Goal: Task Accomplishment & Management: Manage account settings

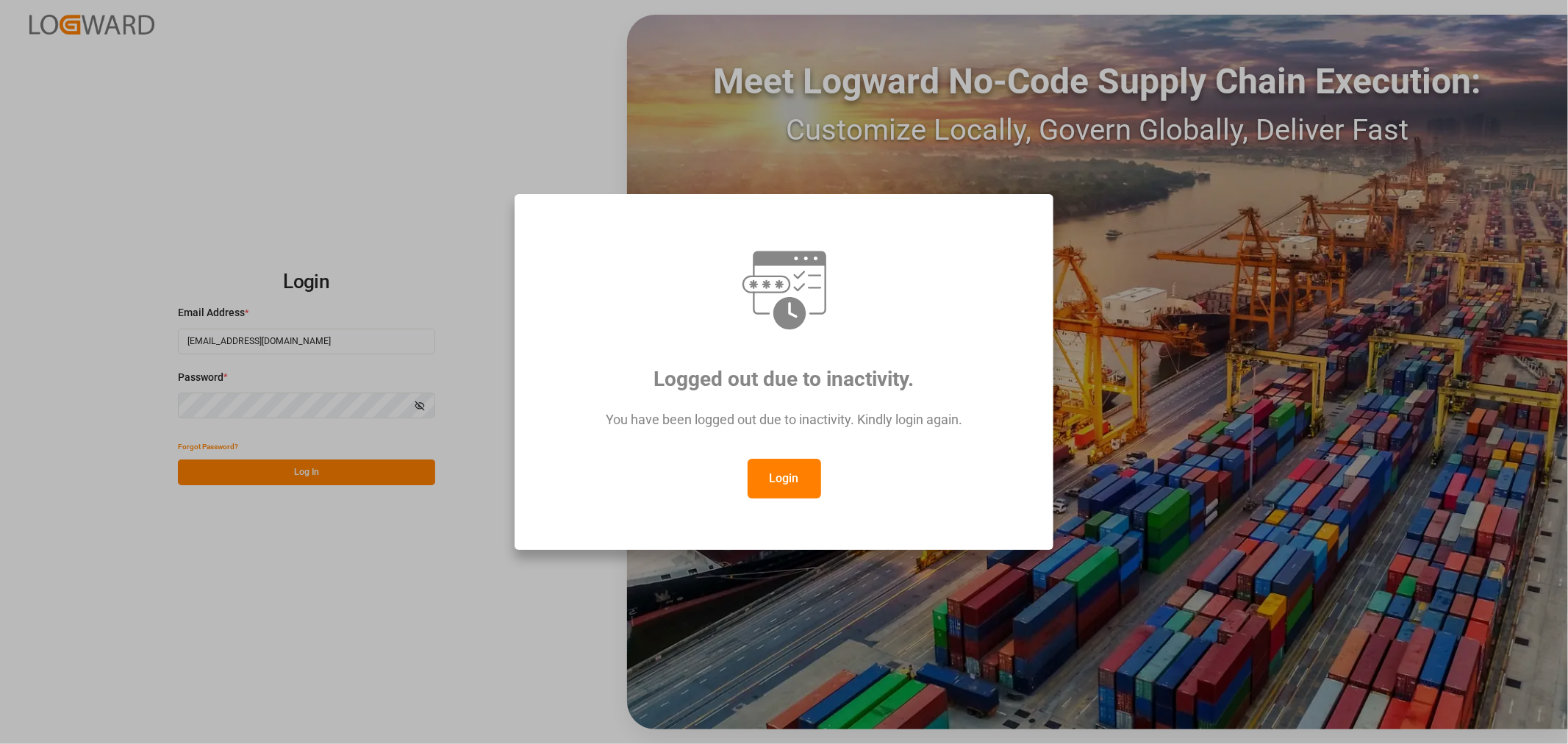
click at [778, 483] on button "Login" at bounding box center [784, 478] width 73 height 40
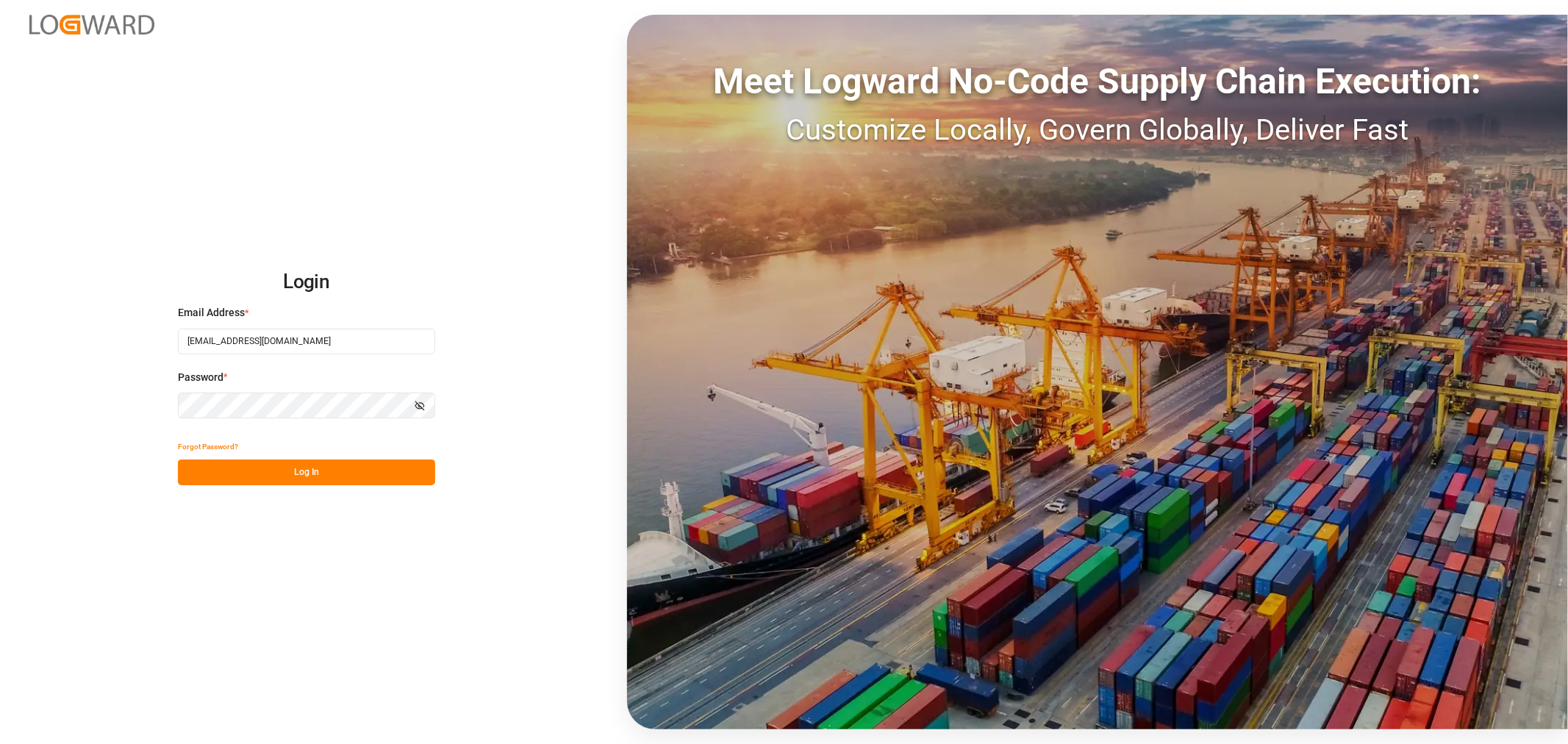
click at [357, 472] on button "Log In" at bounding box center [306, 472] width 257 height 26
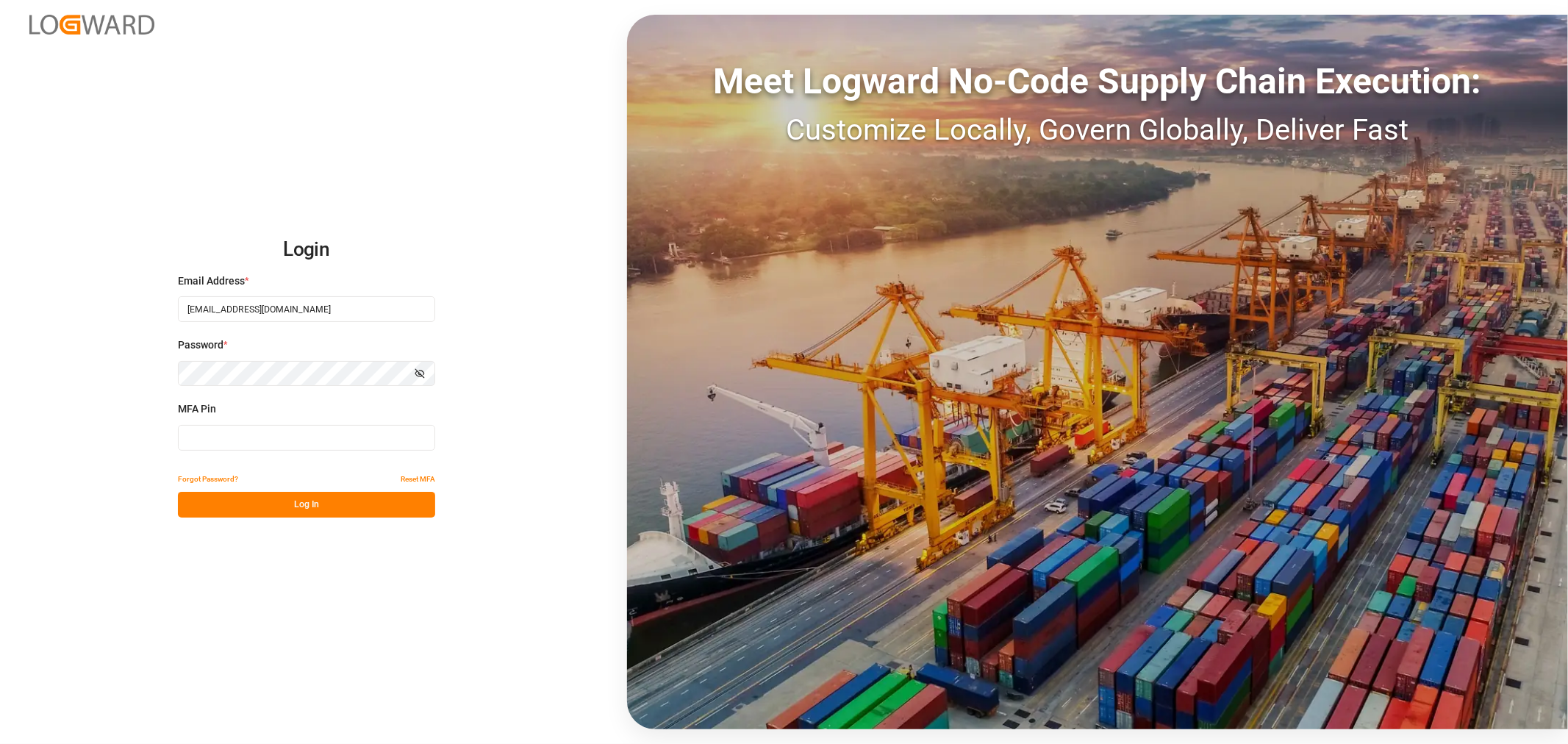
click at [215, 441] on input at bounding box center [306, 438] width 257 height 26
click at [260, 507] on button "Log In" at bounding box center [306, 504] width 257 height 26
click at [267, 507] on button "Log In" at bounding box center [306, 504] width 257 height 26
click at [205, 441] on input "837723" at bounding box center [306, 438] width 257 height 26
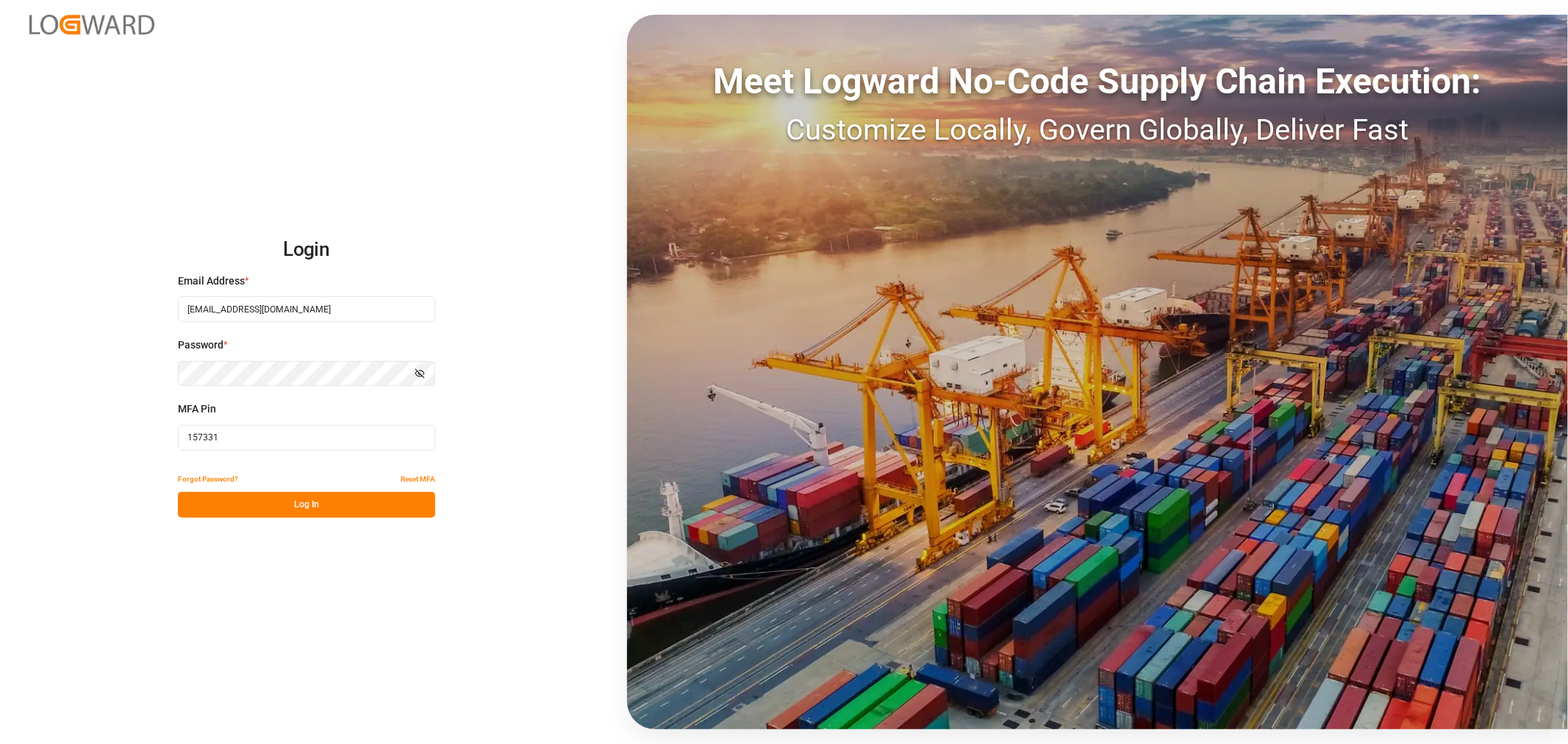
type input "157331"
click at [321, 504] on button "Log In" at bounding box center [306, 504] width 257 height 26
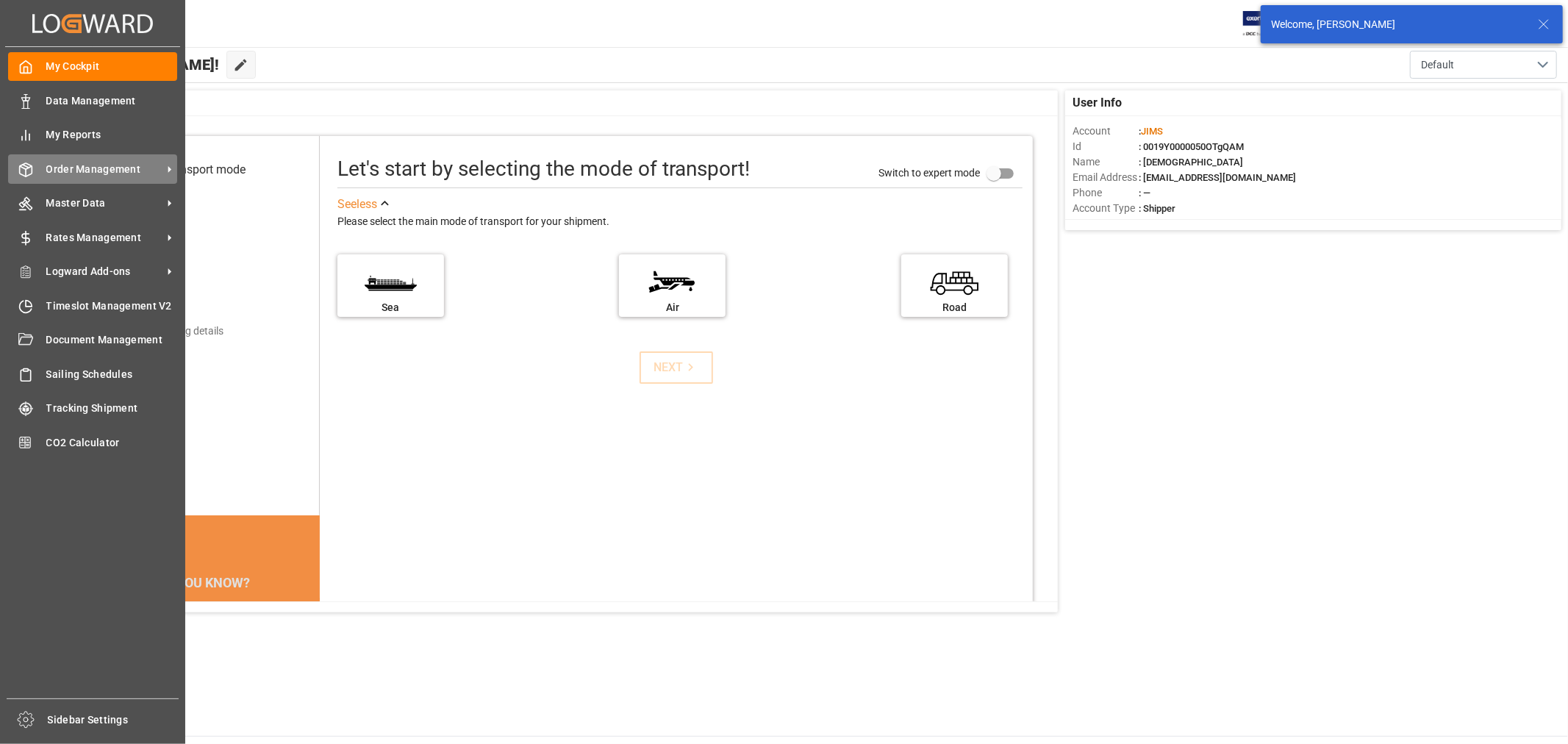
click at [56, 177] on div "Order Management Order Management" at bounding box center [92, 169] width 169 height 29
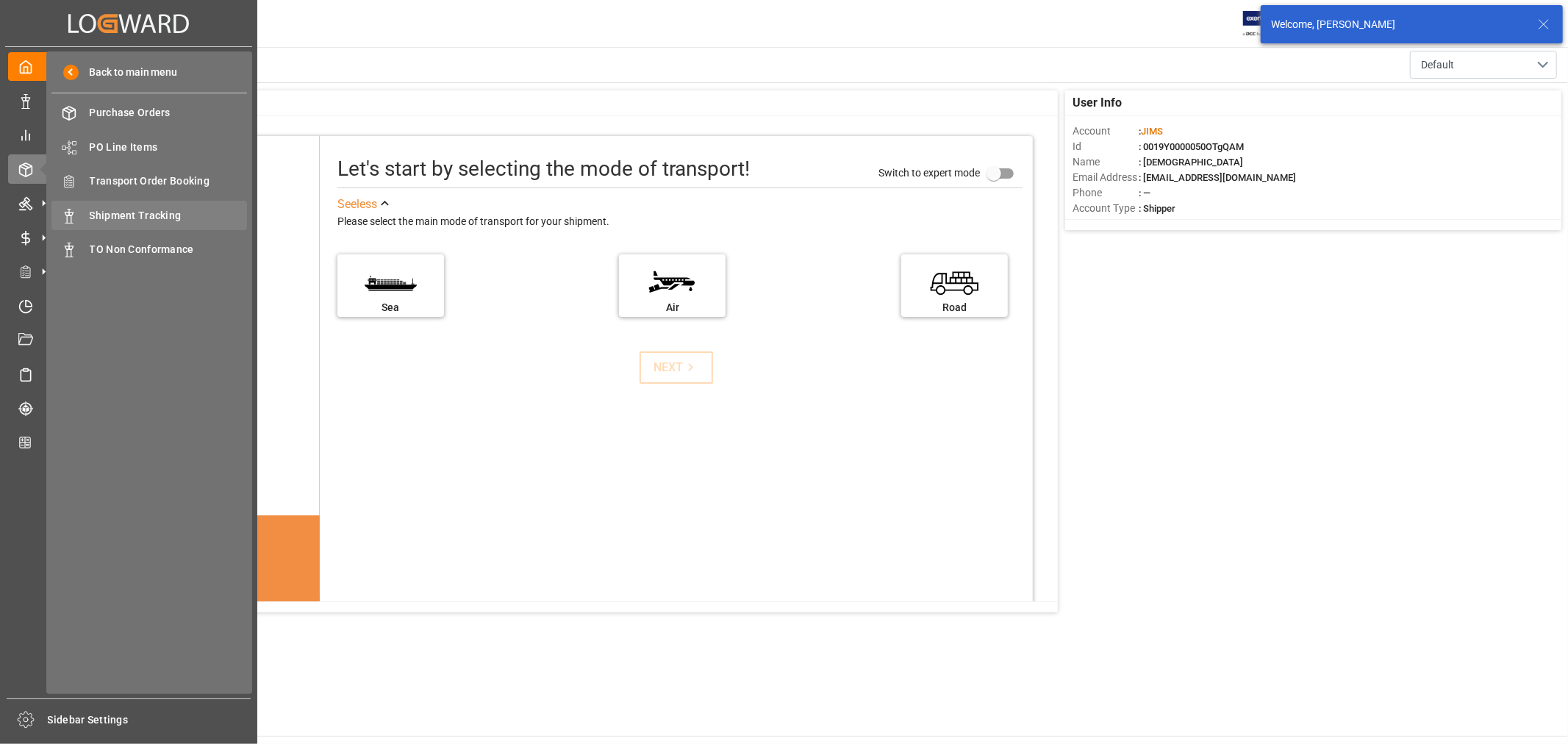
click at [143, 211] on span "Shipment Tracking" at bounding box center [169, 215] width 158 height 15
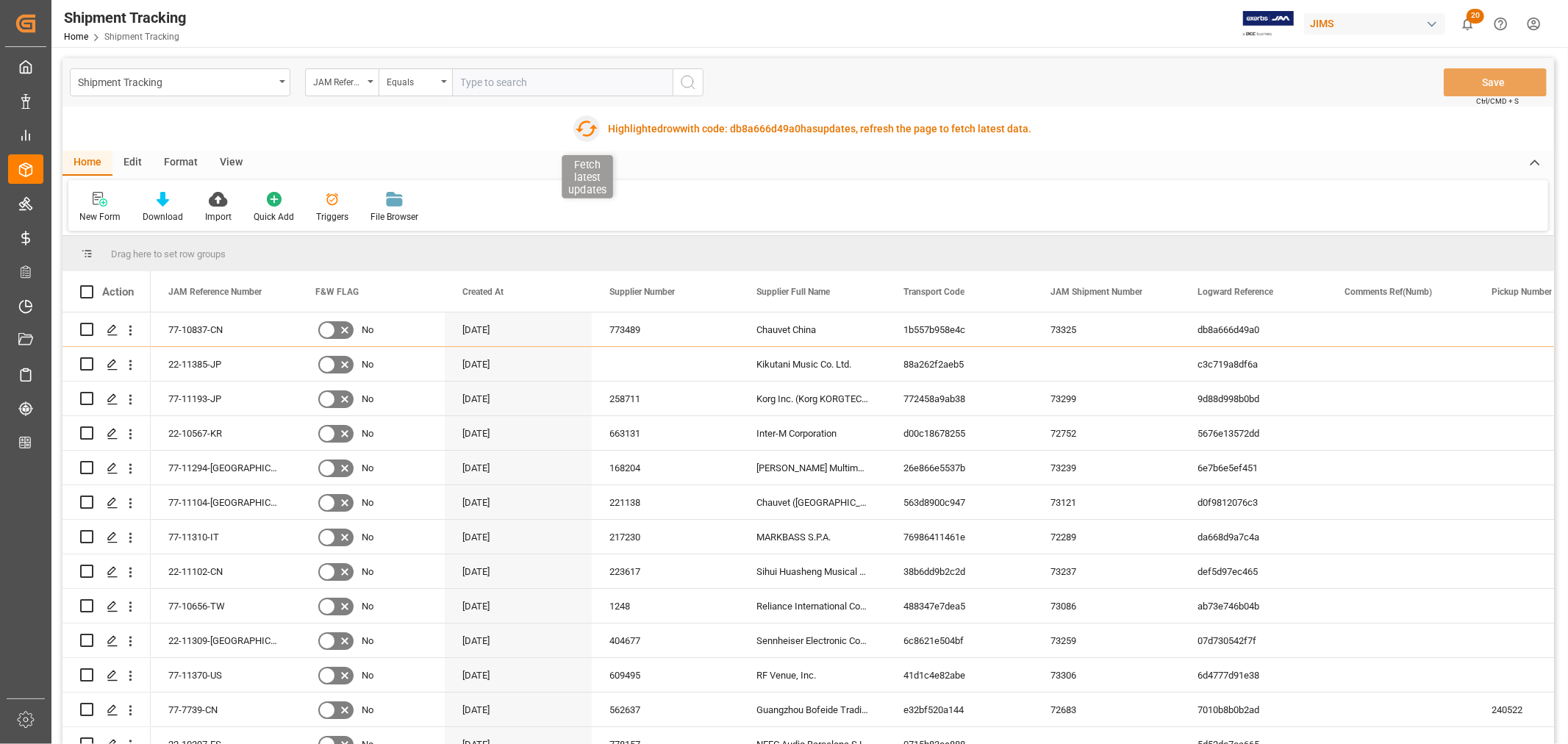
click at [581, 127] on icon "button" at bounding box center [585, 129] width 23 height 23
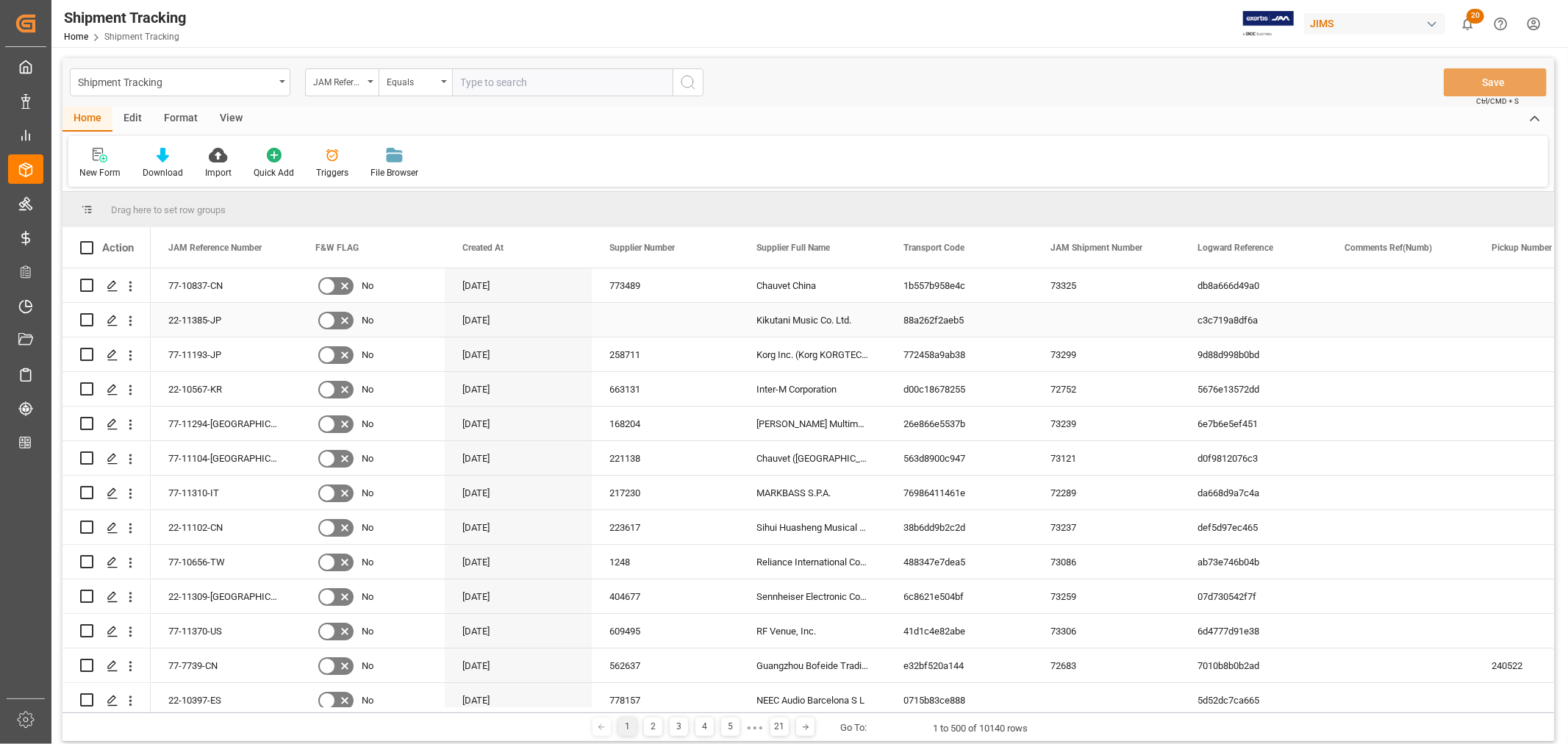
click at [1239, 288] on div "db8a666d49a0" at bounding box center [1253, 285] width 147 height 34
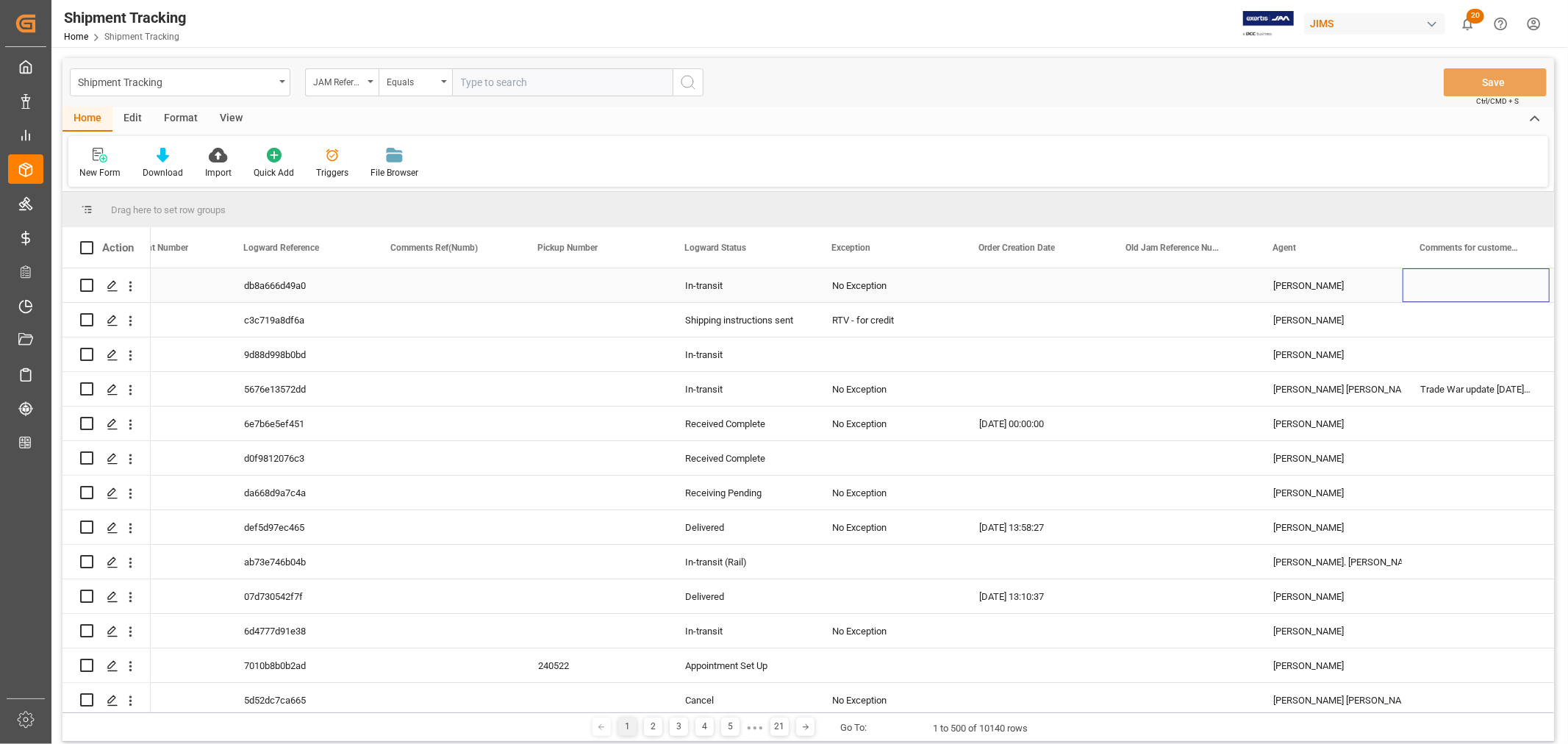
scroll to position [0, 954]
click at [1297, 318] on div "George Vigo" at bounding box center [1329, 320] width 112 height 34
click at [1377, 245] on span at bounding box center [1378, 248] width 14 height 14
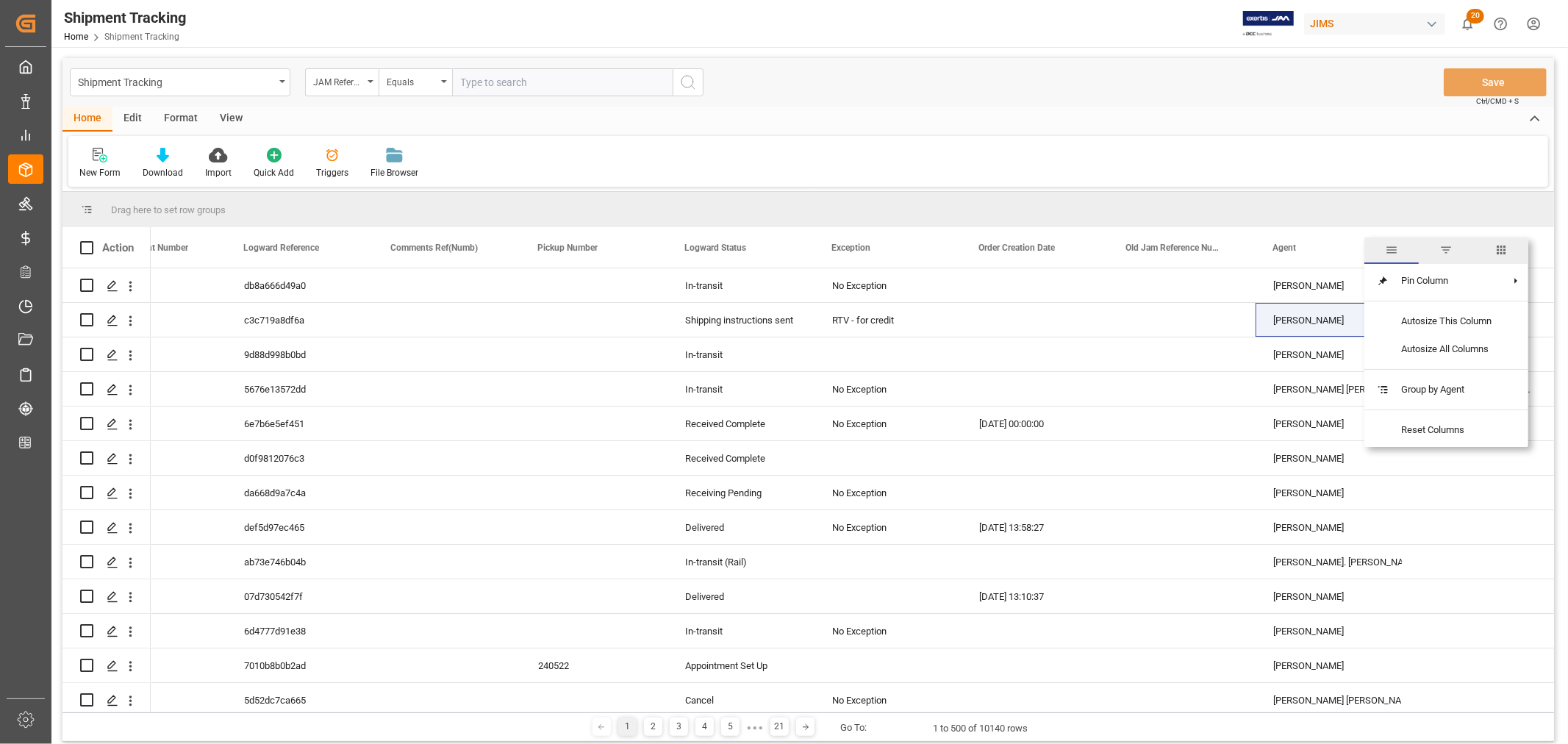
click at [1445, 247] on span "filter" at bounding box center [1446, 250] width 14 height 14
type input "George Vigo"
click at [1461, 367] on button "Apply" at bounding box center [1464, 372] width 27 height 14
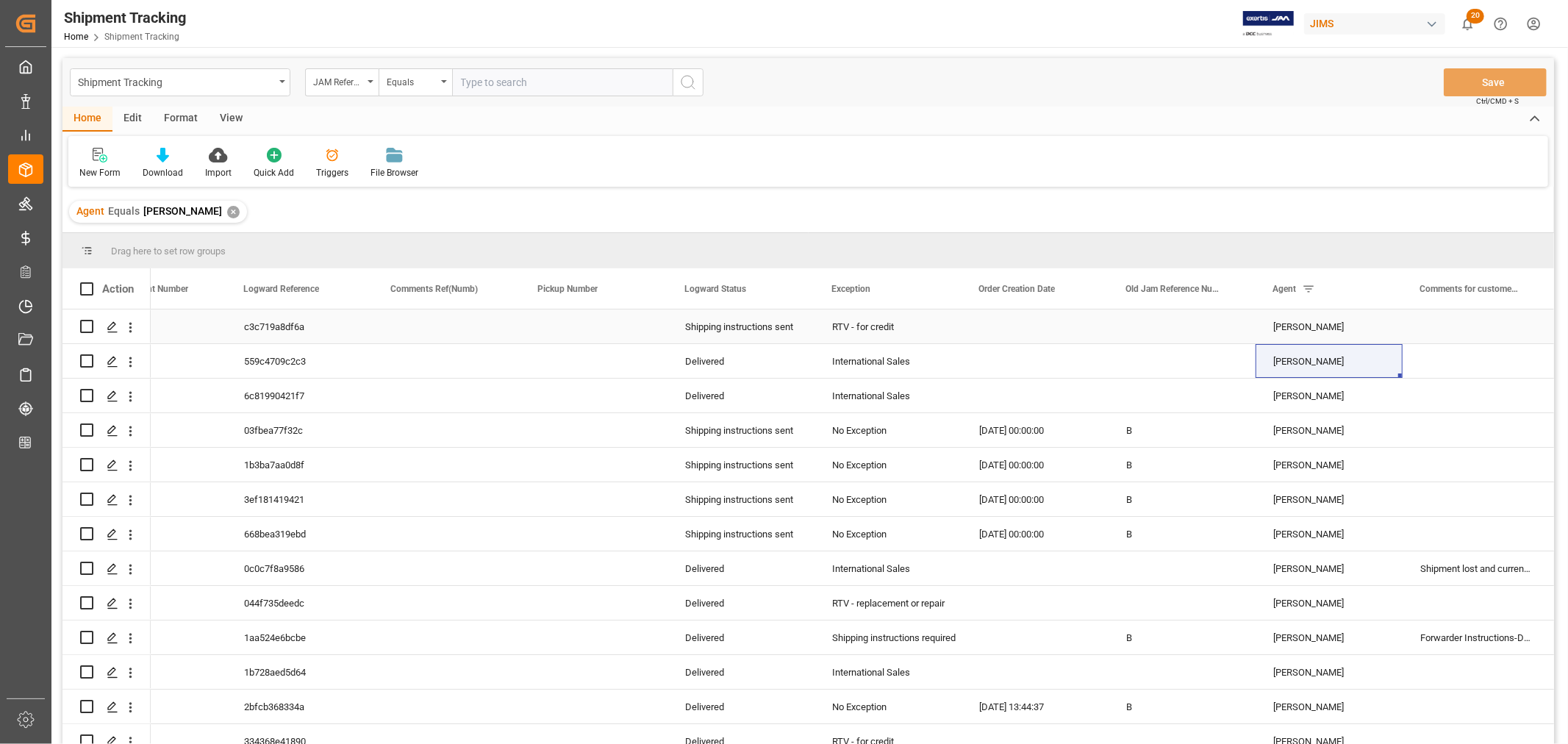
click at [873, 331] on div "RTV - for credit" at bounding box center [888, 327] width 112 height 34
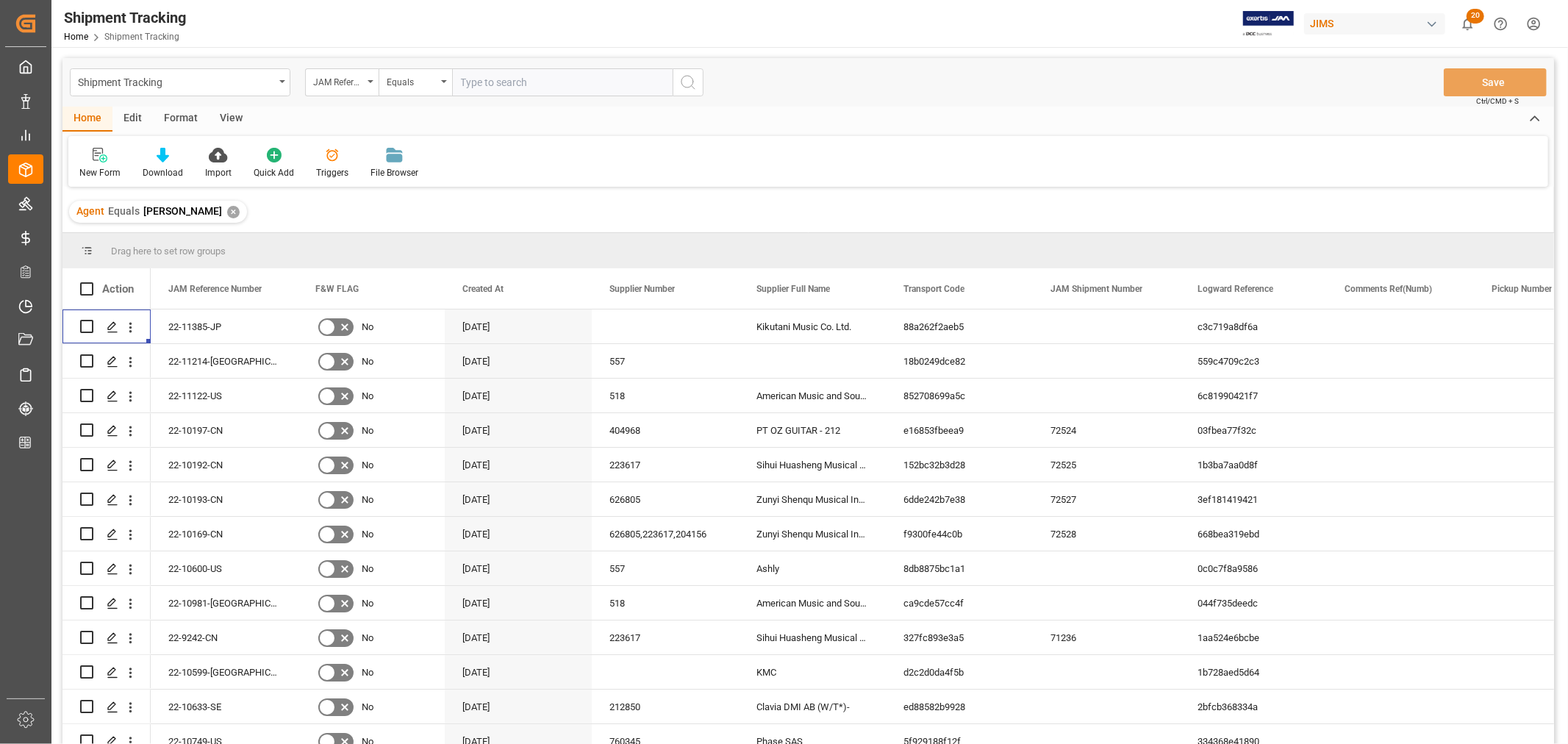
click at [223, 116] on div "View" at bounding box center [231, 119] width 44 height 25
click at [92, 158] on icon at bounding box center [94, 155] width 14 height 14
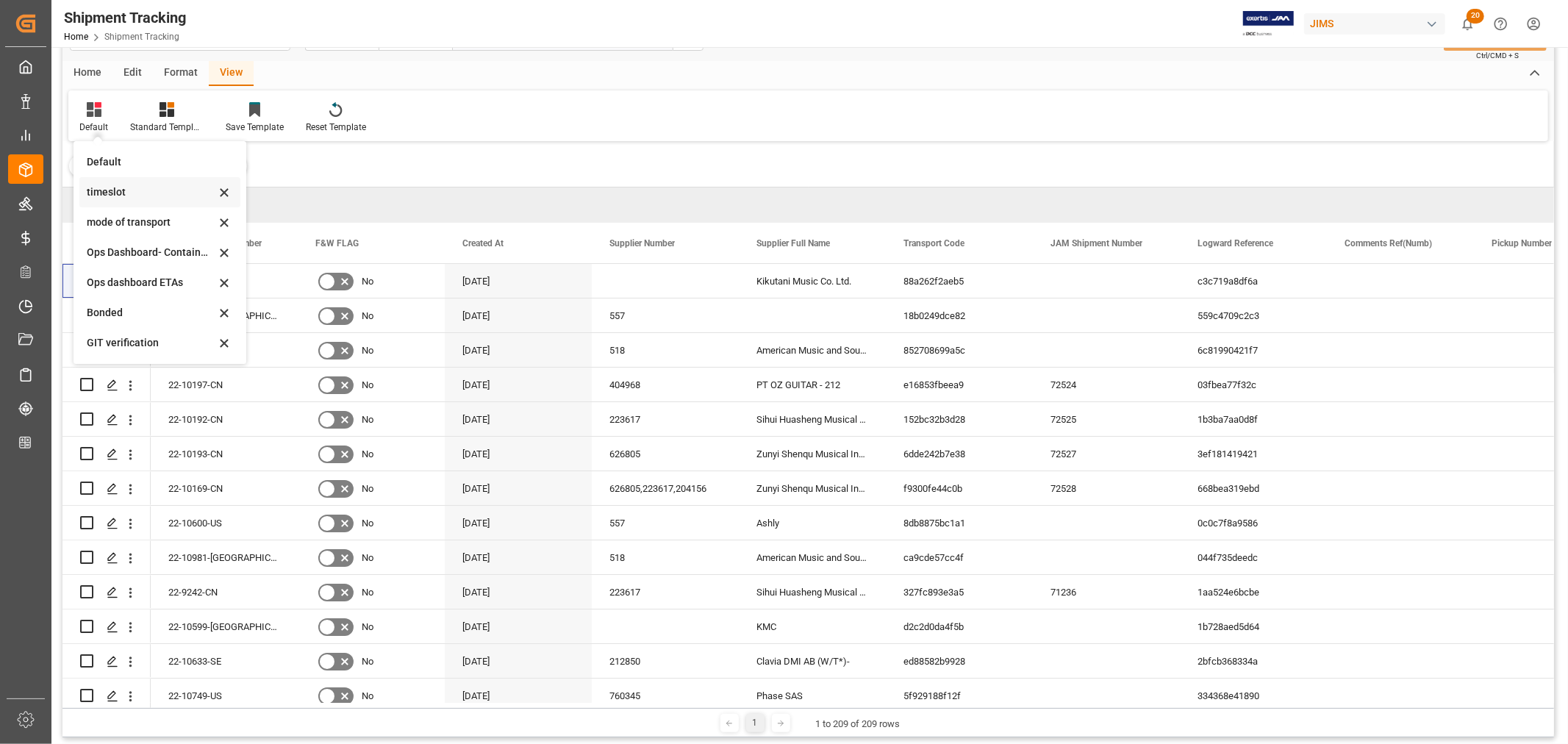
scroll to position [81, 0]
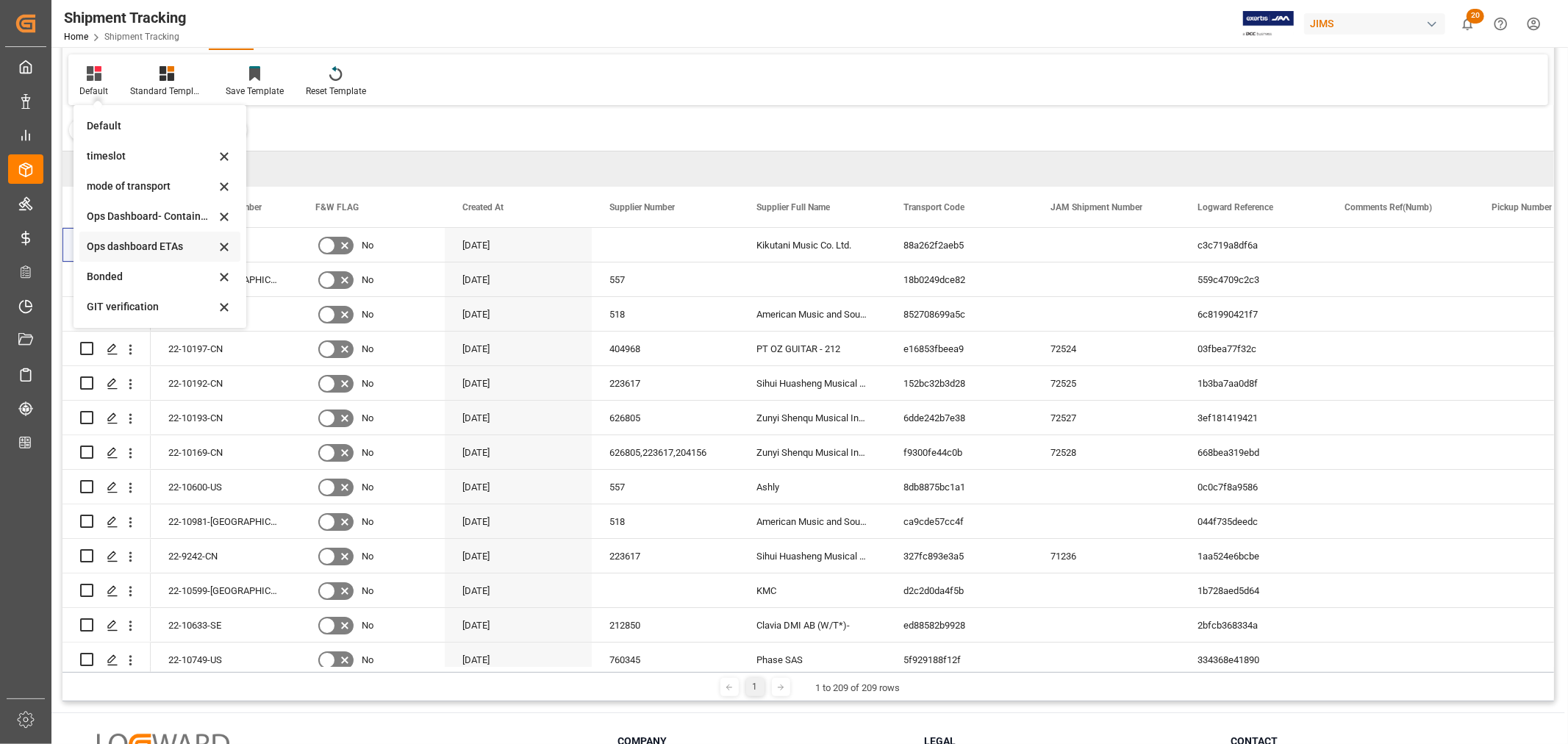
click at [132, 243] on div "Ops dashboard ETAs" at bounding box center [151, 246] width 128 height 15
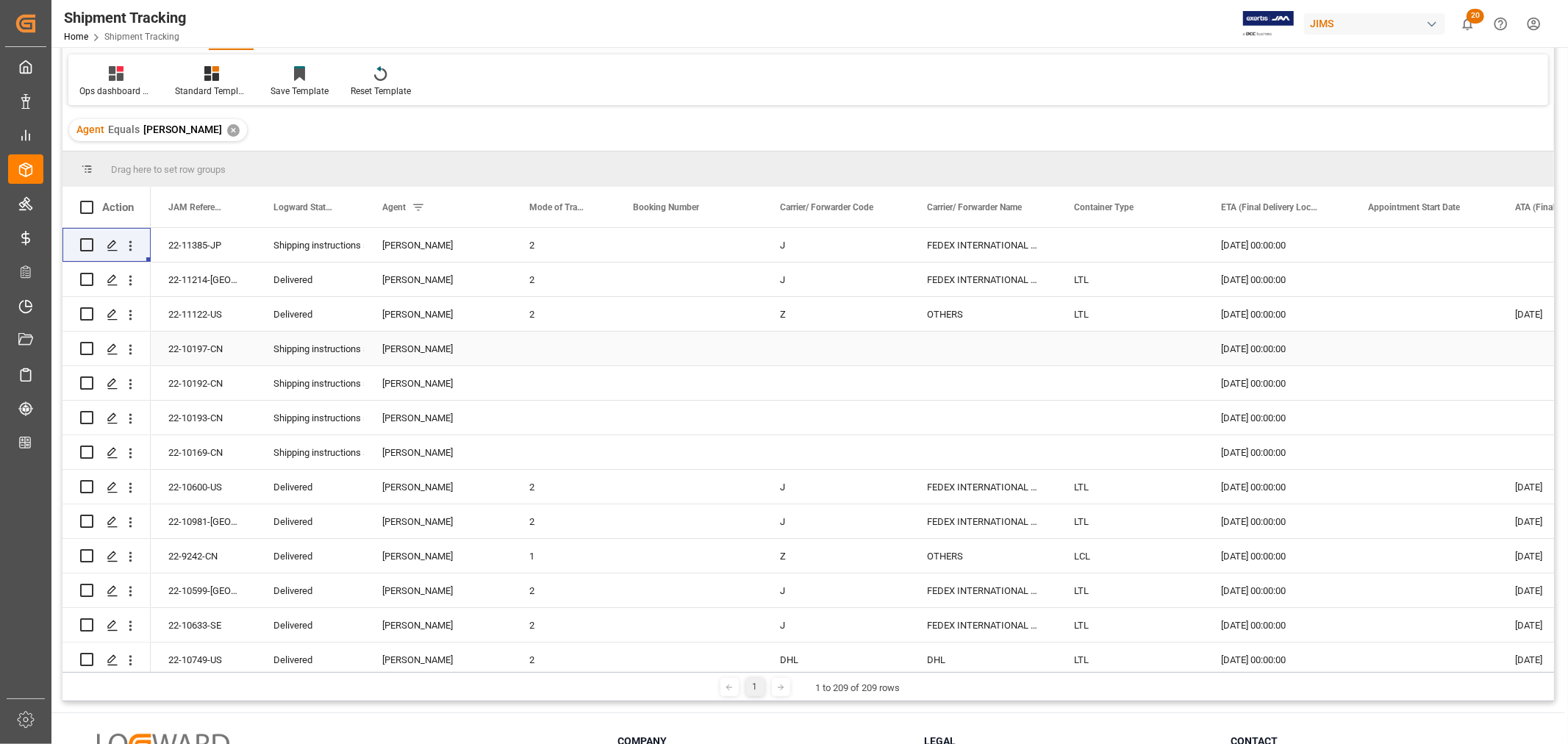
scroll to position [0, 0]
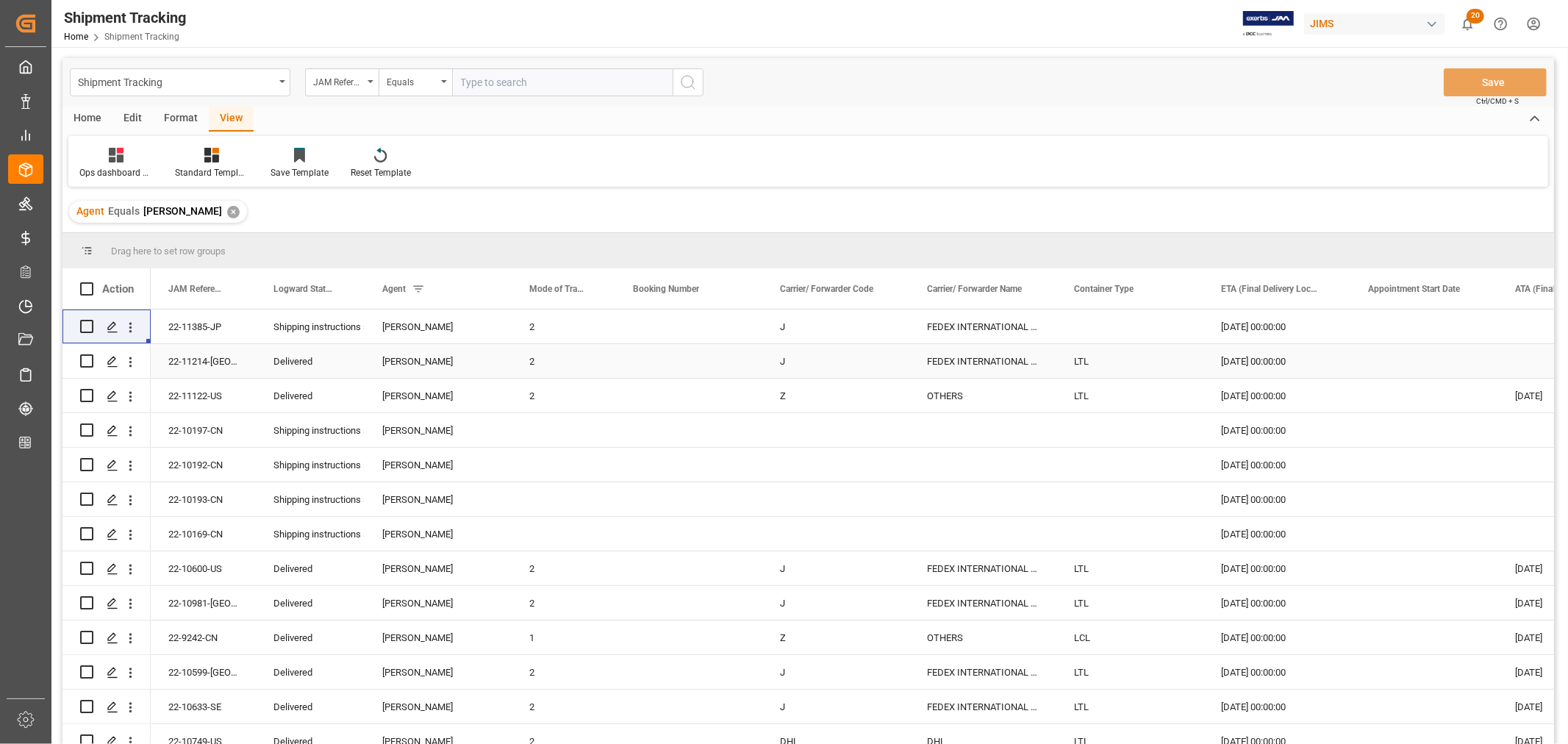
click at [1265, 358] on div "01-10-2025 00:00:00" at bounding box center [1276, 360] width 147 height 34
drag, startPoint x: 288, startPoint y: 287, endPoint x: 280, endPoint y: 215, distance: 72.4
click at [280, 215] on div "Shipment Tracking JAM Reference Number Equals Save Ctrl/CMD + S Home Edit Forma…" at bounding box center [809, 420] width 1492 height 725
drag, startPoint x: 287, startPoint y: 290, endPoint x: 283, endPoint y: 211, distance: 79.1
click at [283, 211] on div "Shipment Tracking JAM Reference Number Equals Save Ctrl/CMD + S Home Edit Forma…" at bounding box center [809, 420] width 1492 height 725
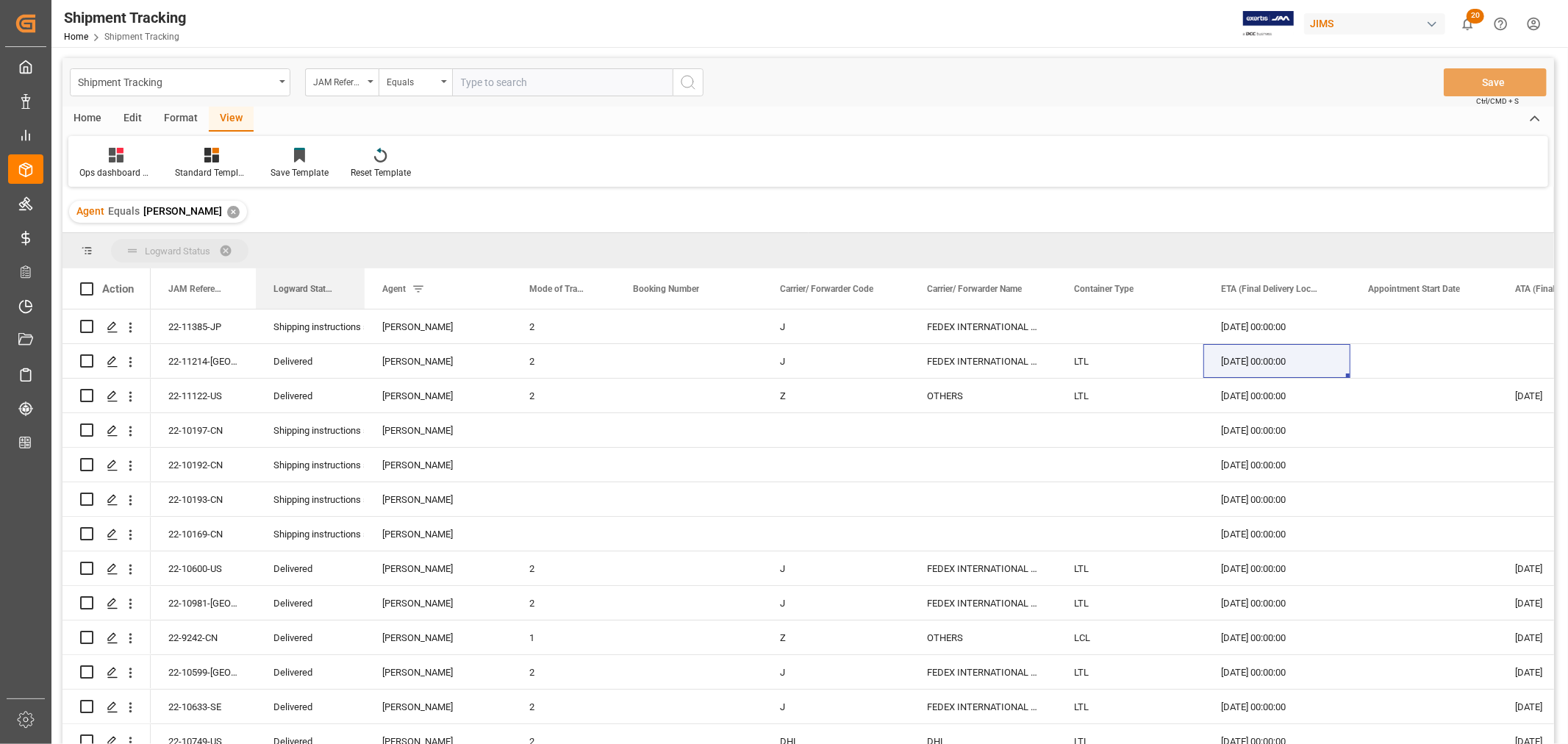
drag, startPoint x: 295, startPoint y: 295, endPoint x: 248, endPoint y: 253, distance: 63.0
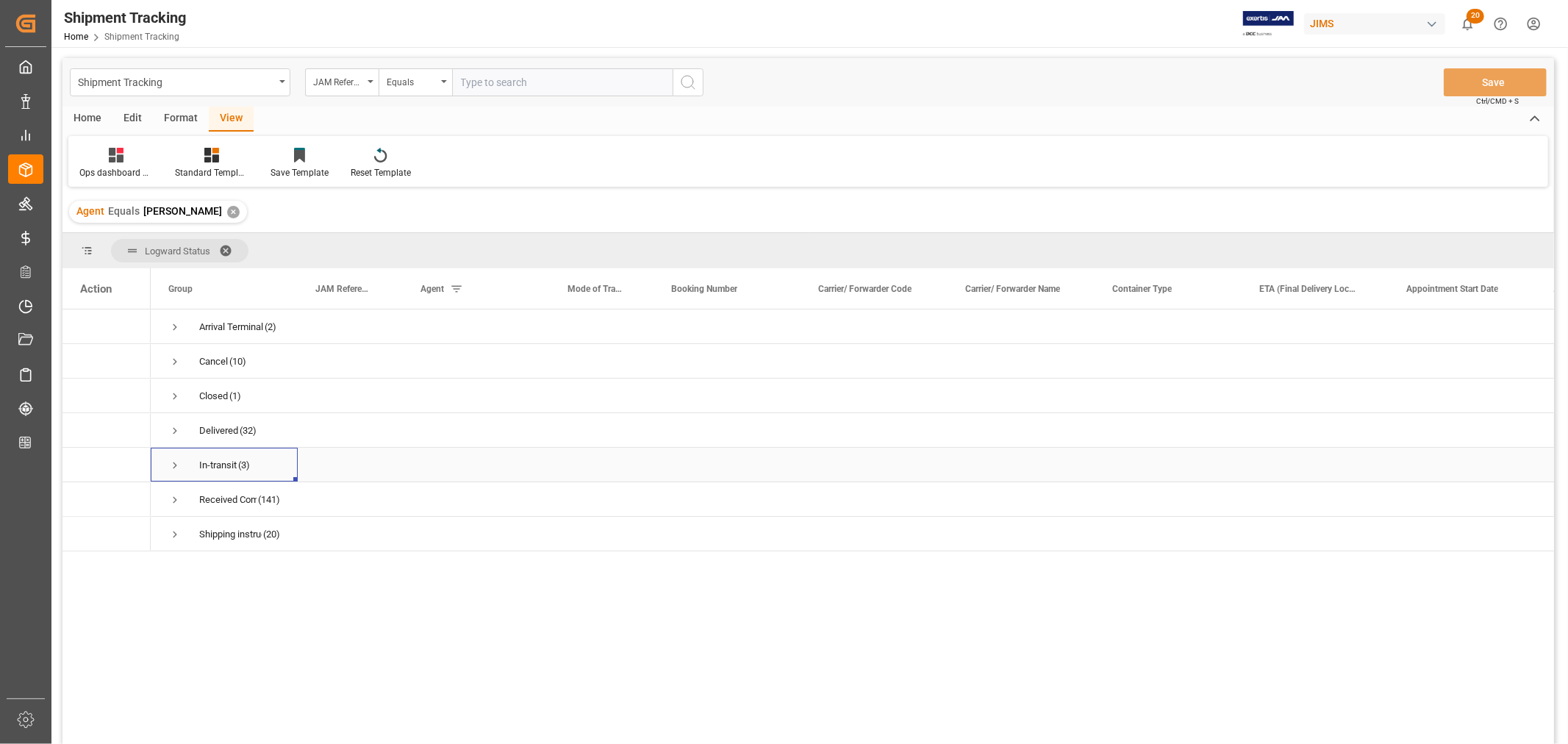
click at [170, 466] on span "Press SPACE to select this row." at bounding box center [175, 466] width 14 height 14
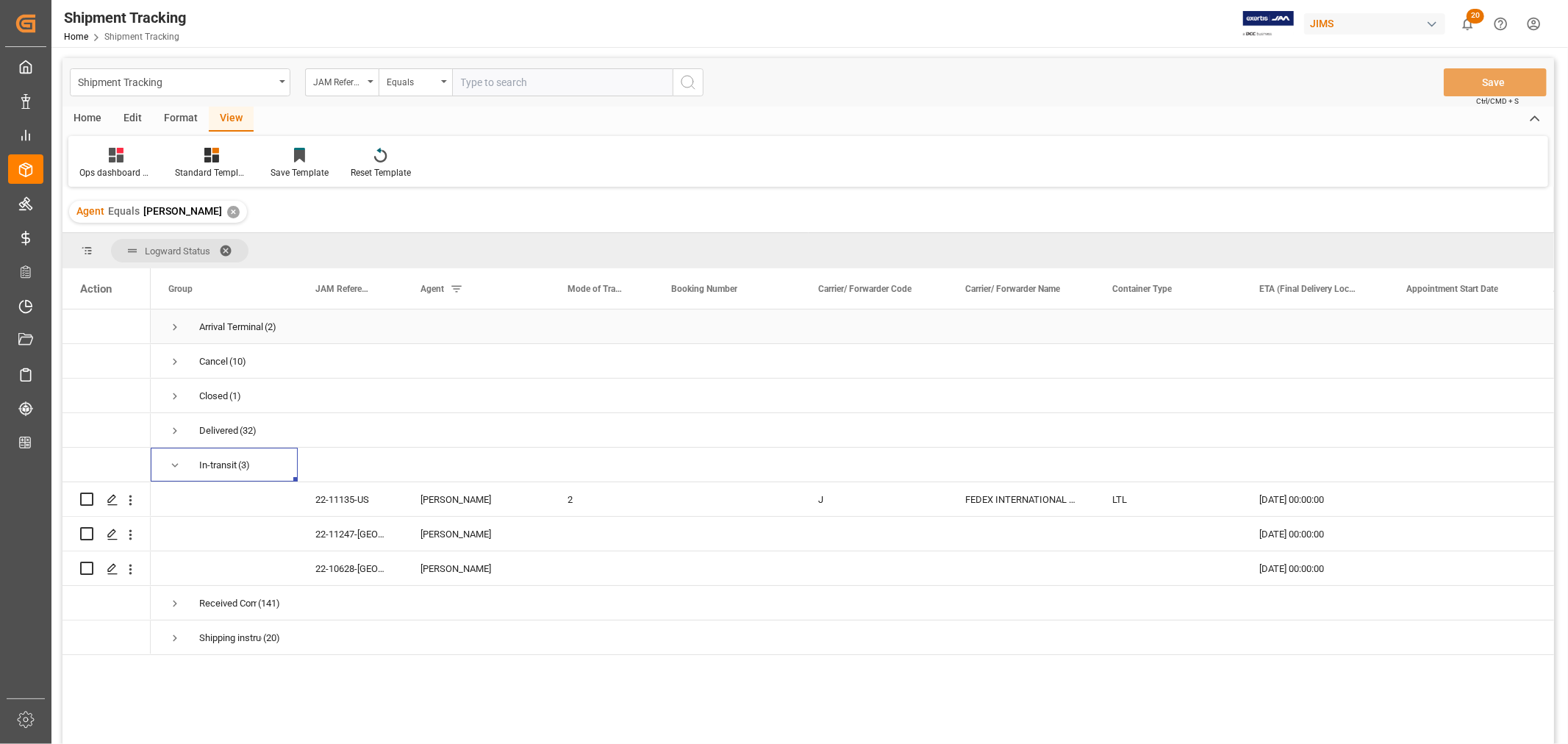
click at [171, 322] on span "Press SPACE to select this row." at bounding box center [175, 328] width 14 height 14
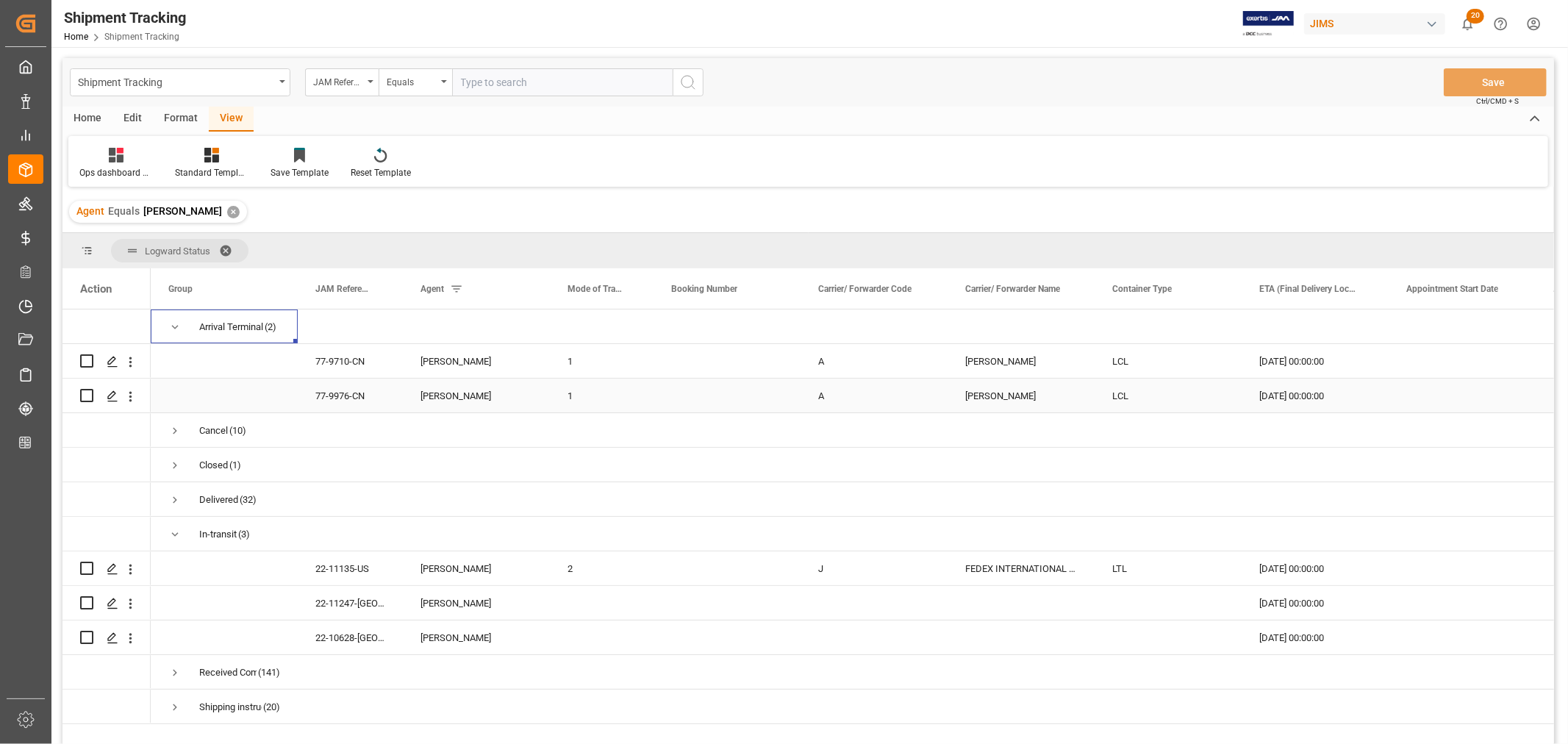
click at [352, 401] on div "77-9976-CN" at bounding box center [350, 395] width 105 height 34
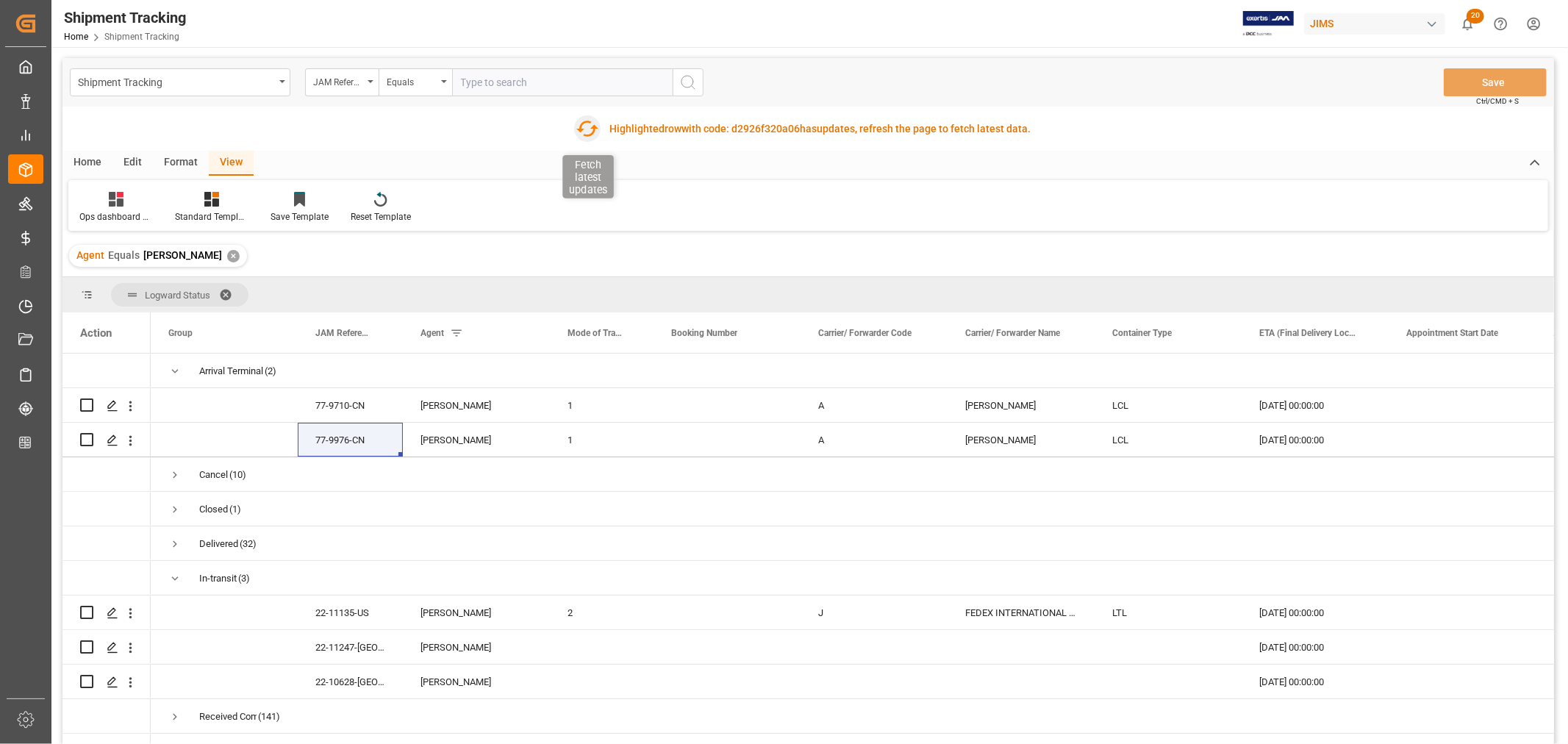
click at [588, 129] on icon "button" at bounding box center [587, 129] width 23 height 23
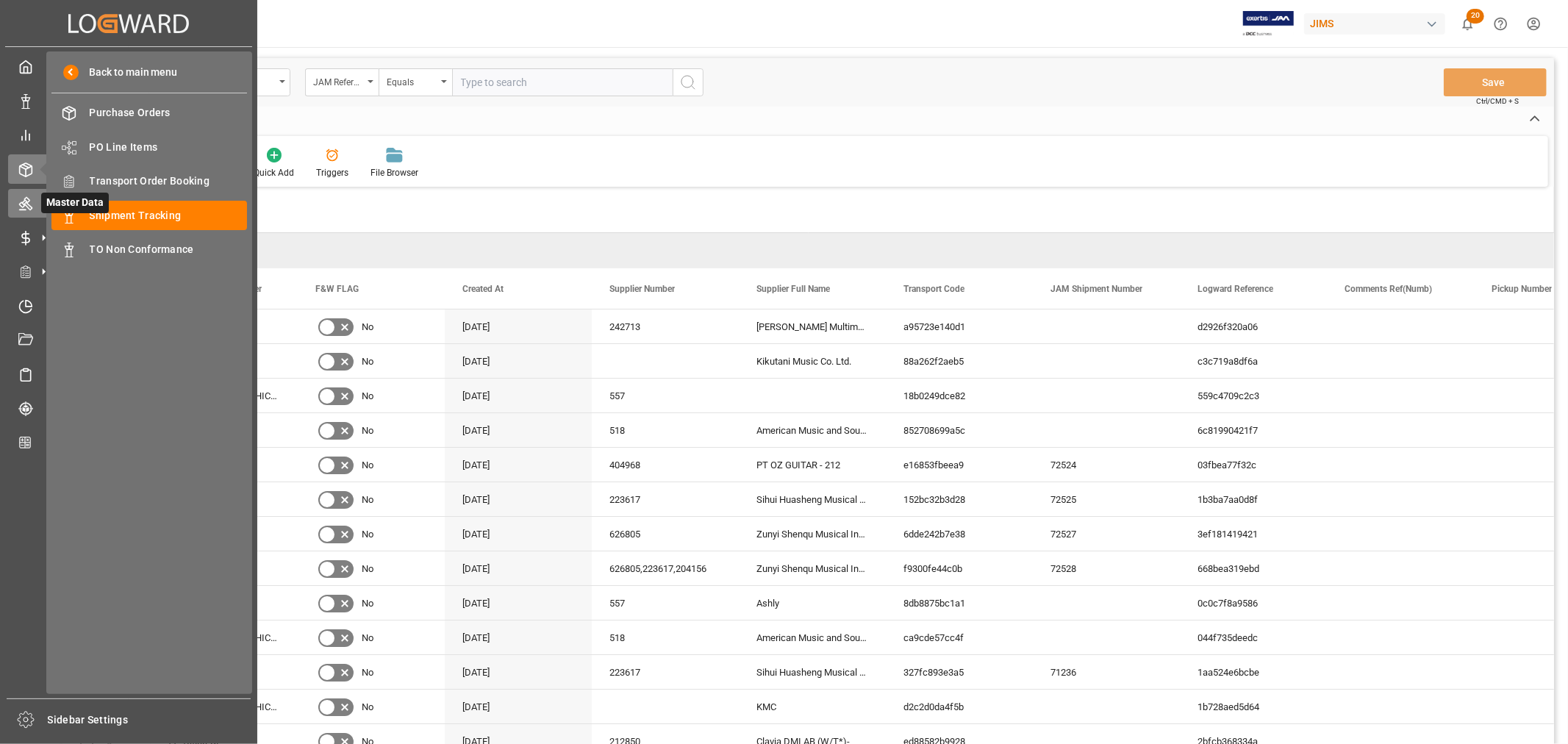
click at [40, 206] on icon at bounding box center [43, 203] width 15 height 15
click at [28, 165] on icon at bounding box center [43, 169] width 31 height 31
click at [33, 205] on div "Master Data Master Data" at bounding box center [128, 204] width 242 height 29
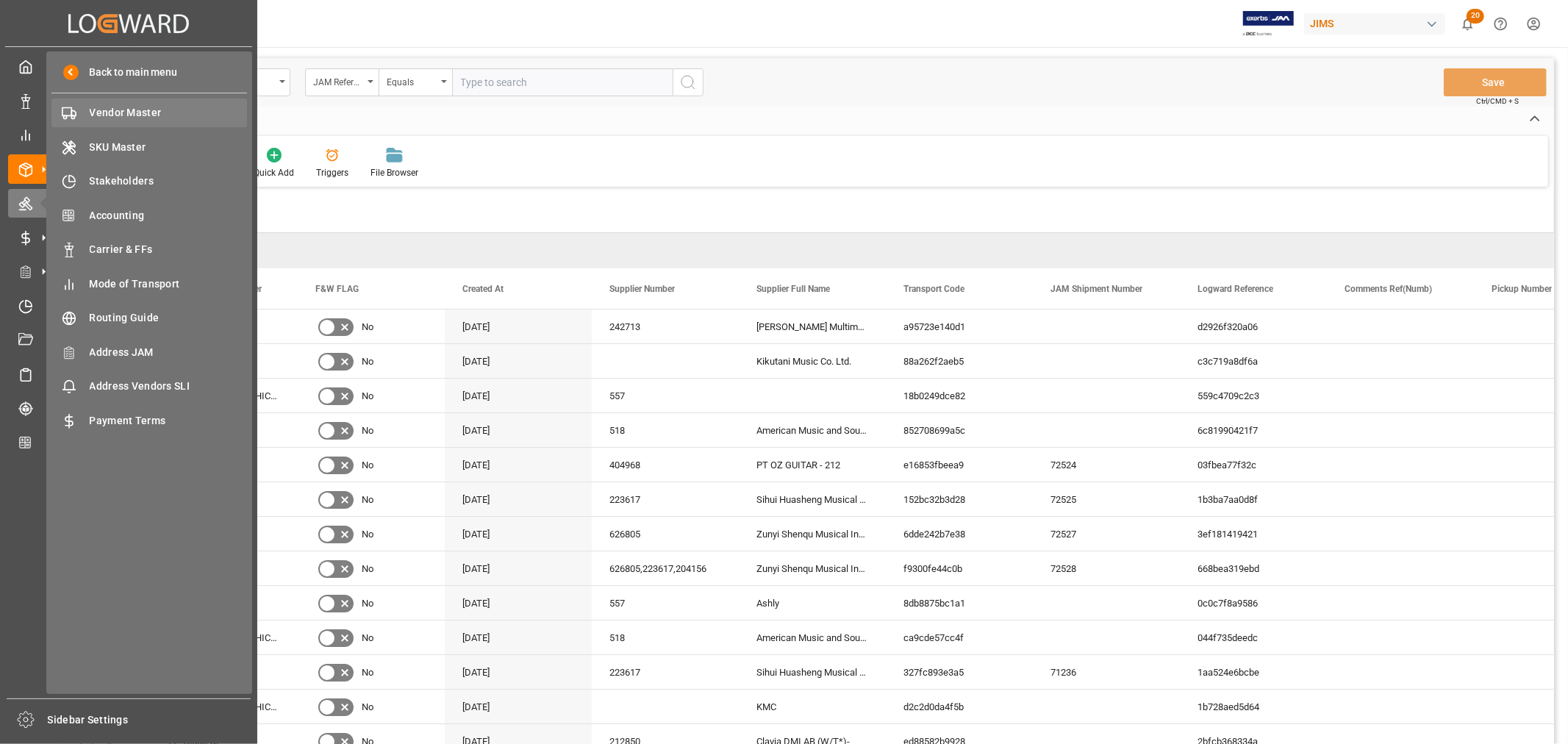
click at [118, 115] on span "Vendor Master" at bounding box center [169, 113] width 158 height 15
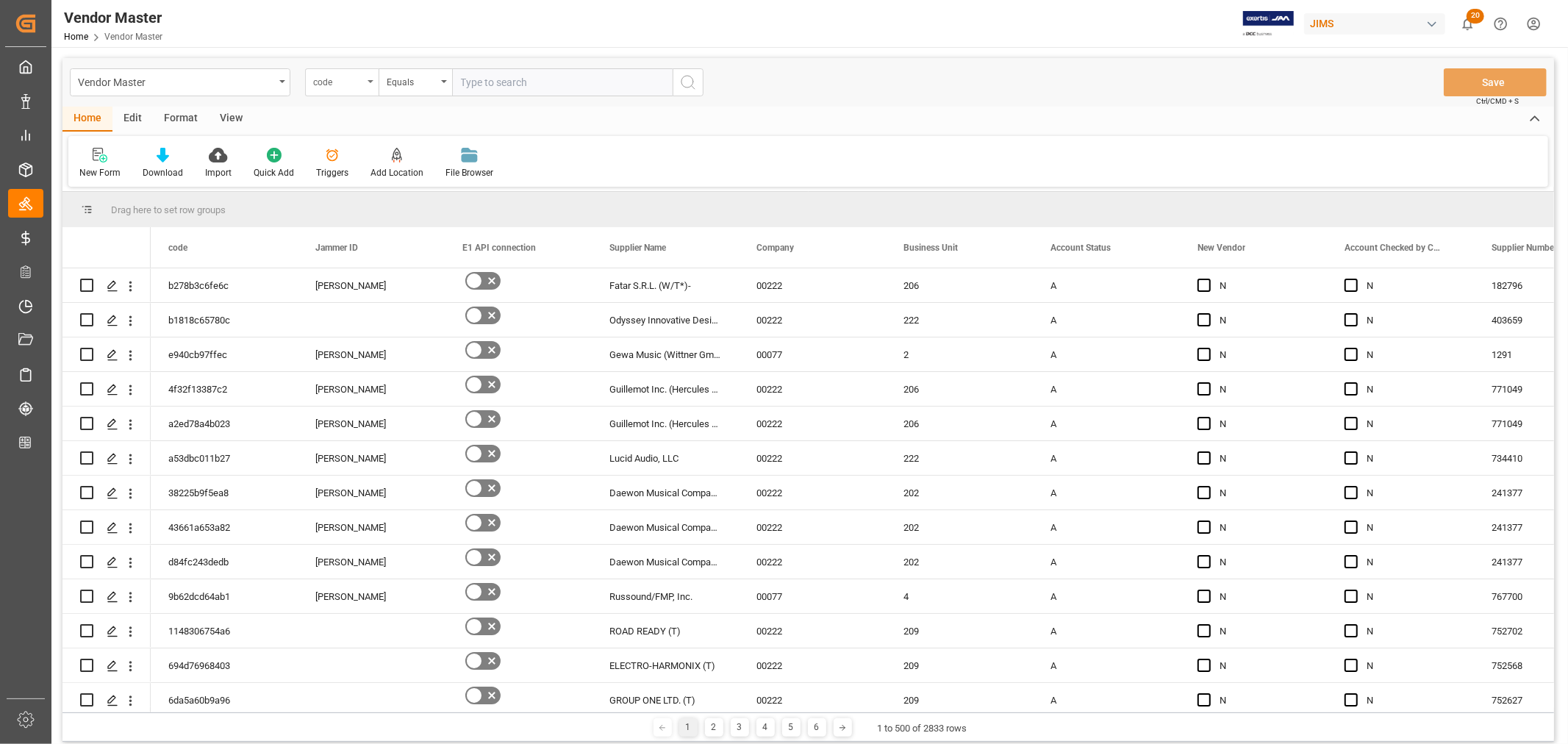
click at [370, 81] on icon "open menu" at bounding box center [370, 81] width 6 height 3
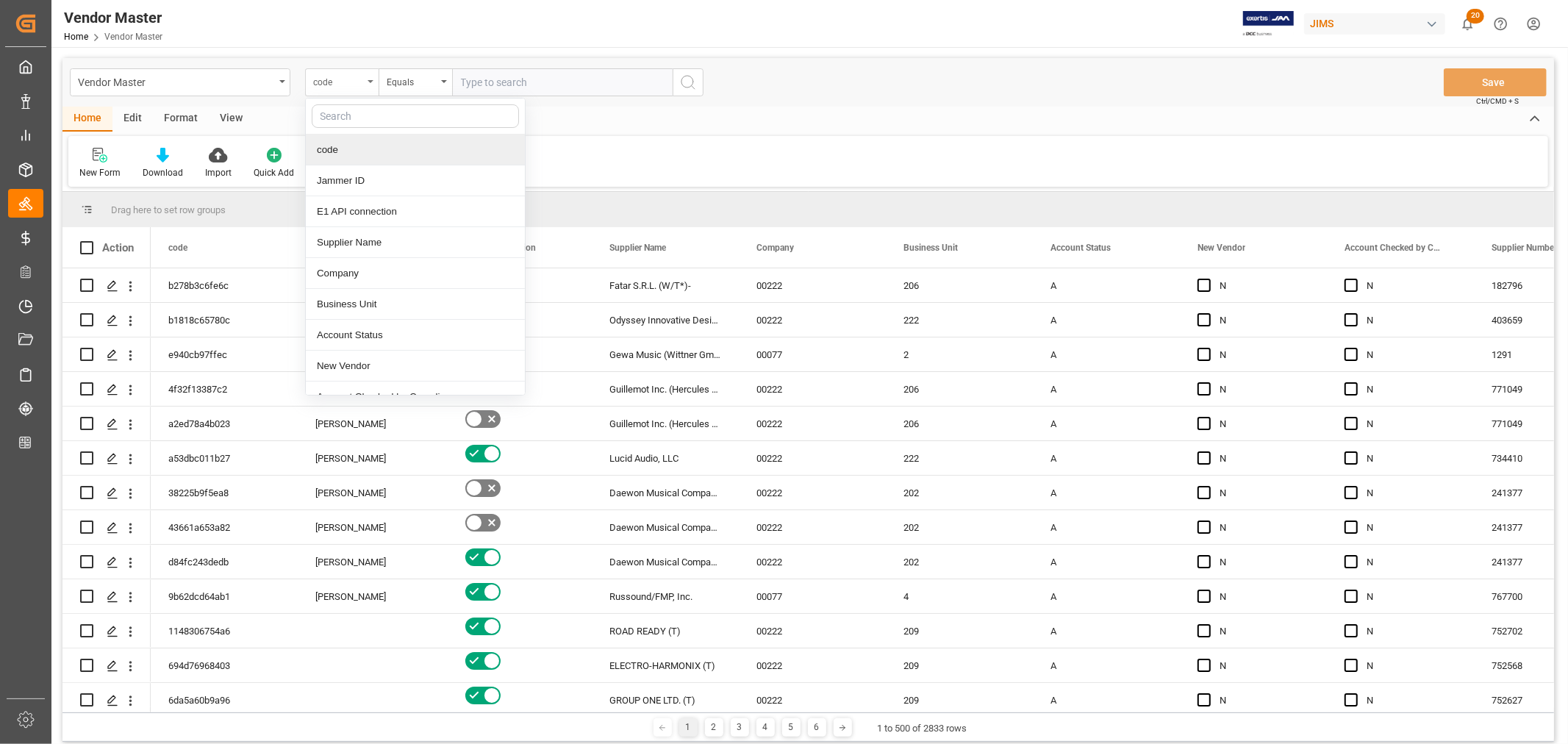
click at [370, 81] on icon "close menu" at bounding box center [370, 81] width 6 height 3
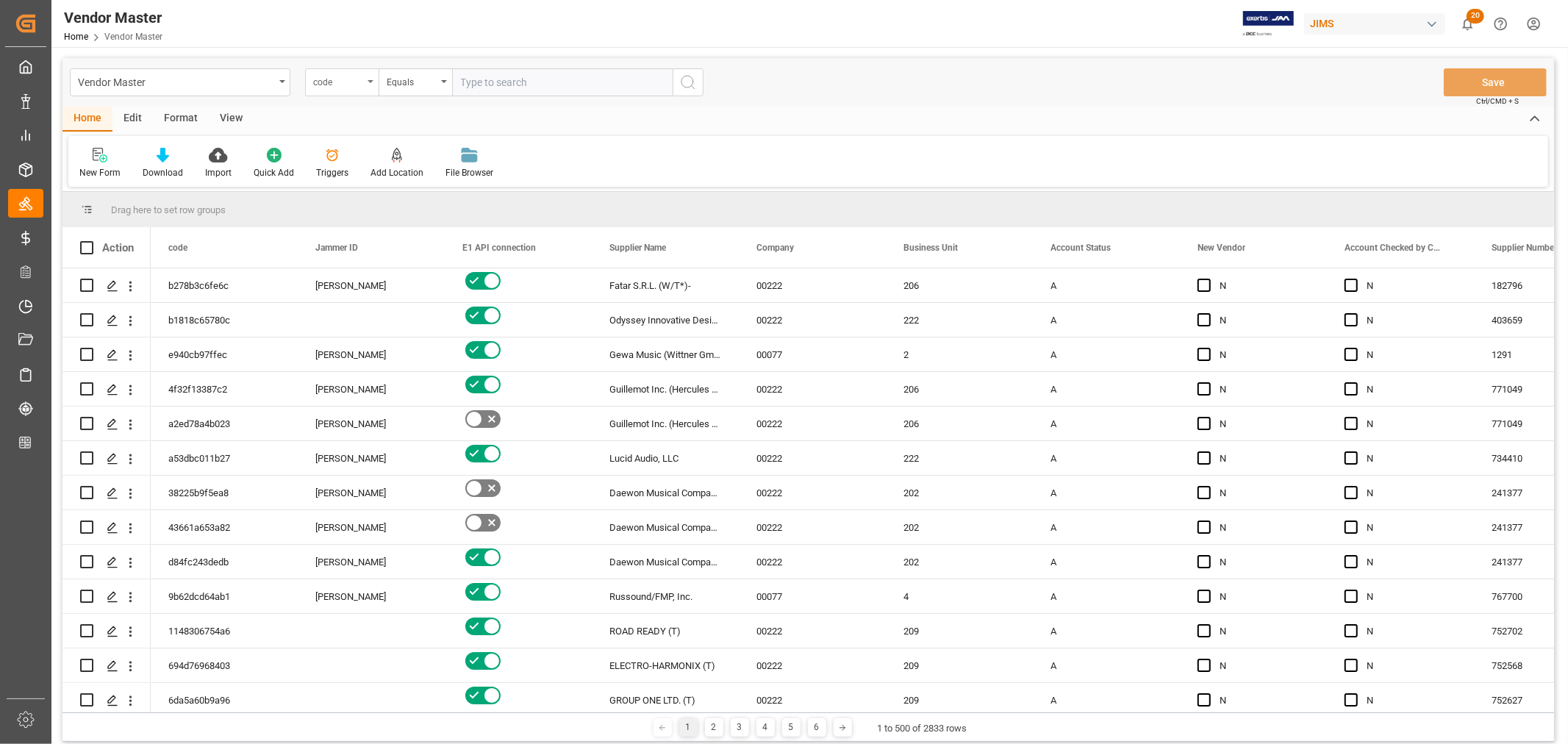
click at [370, 81] on icon "open menu" at bounding box center [370, 81] width 6 height 3
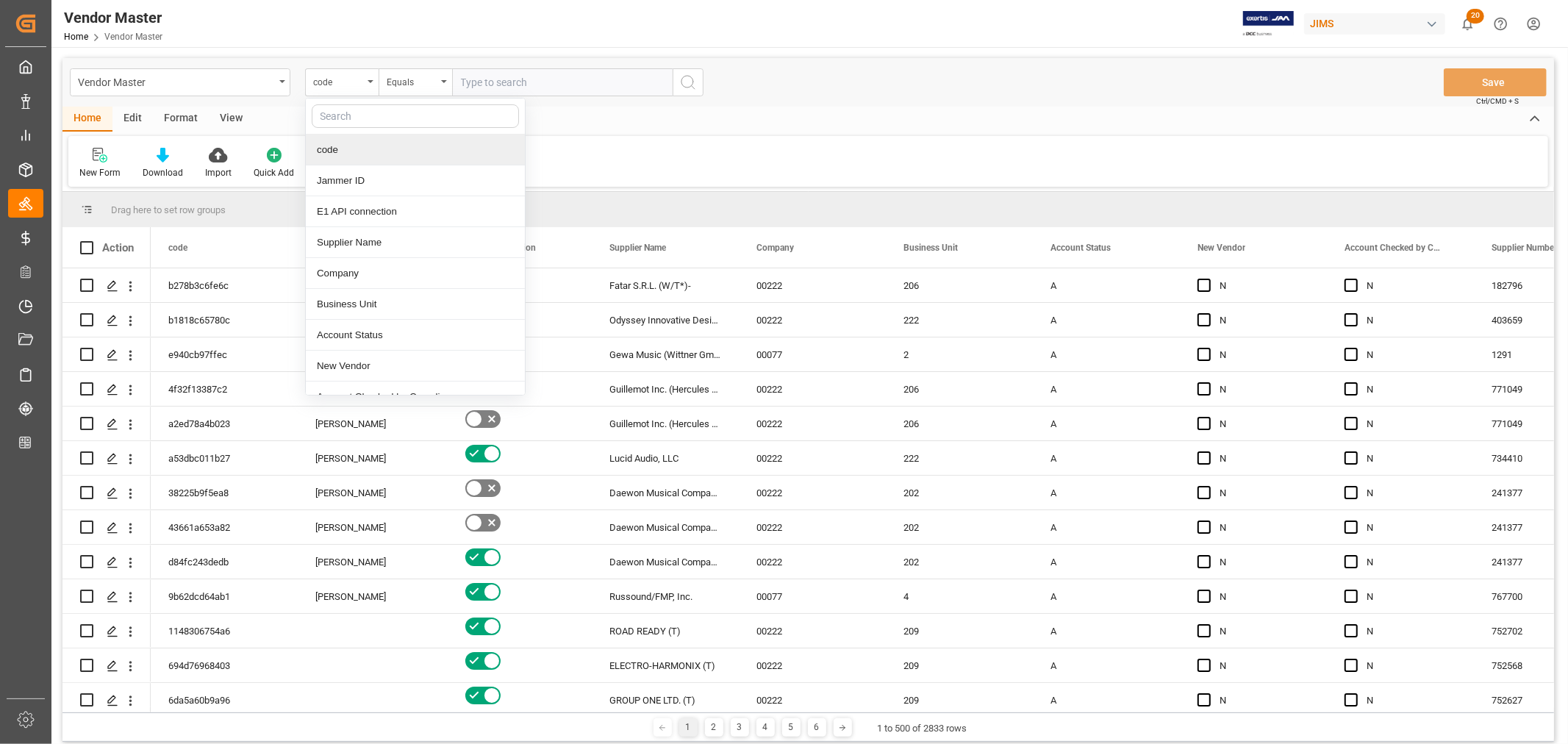
click at [336, 109] on input "text" at bounding box center [415, 116] width 208 height 23
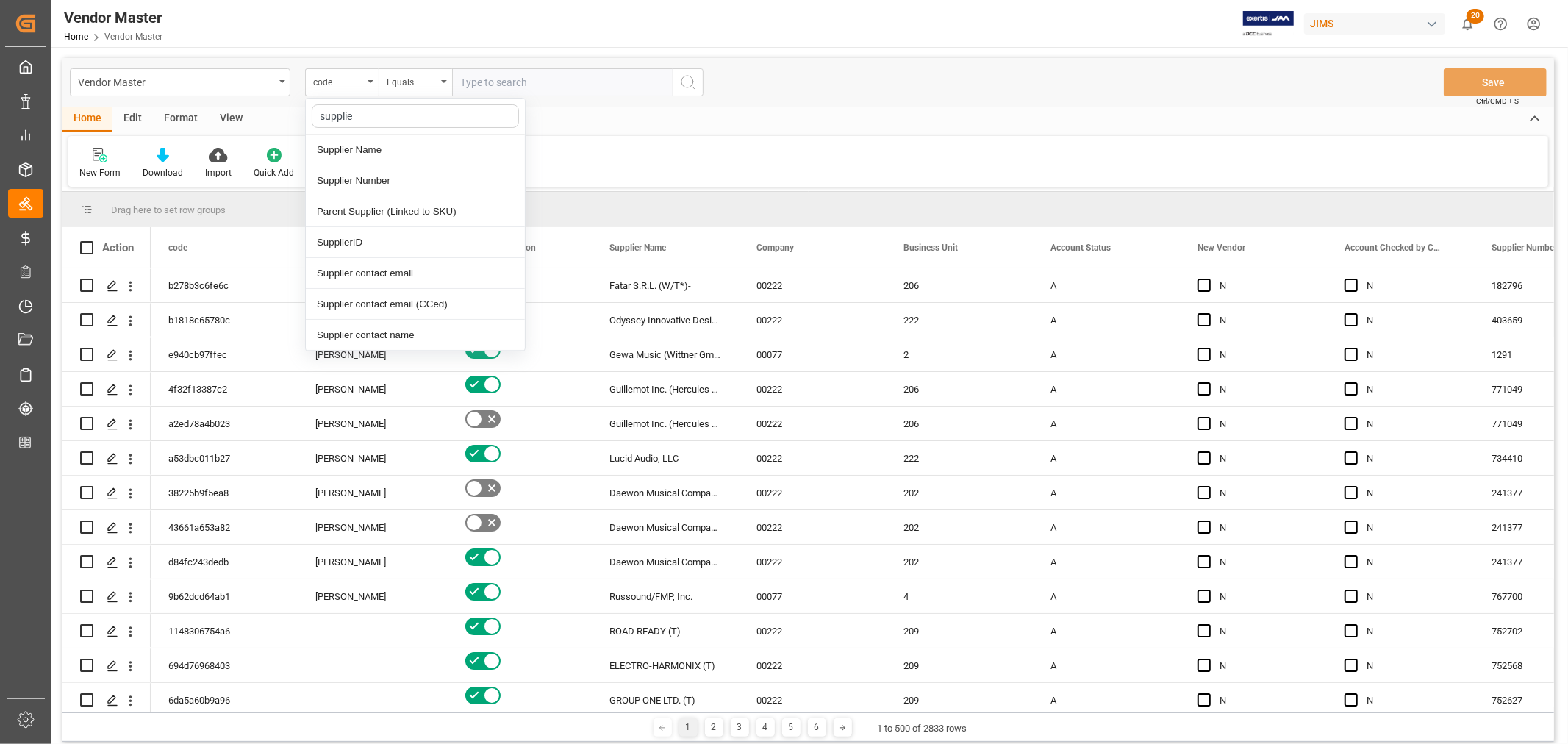
type input "supplier"
click at [343, 177] on div "Supplier Number" at bounding box center [414, 181] width 219 height 31
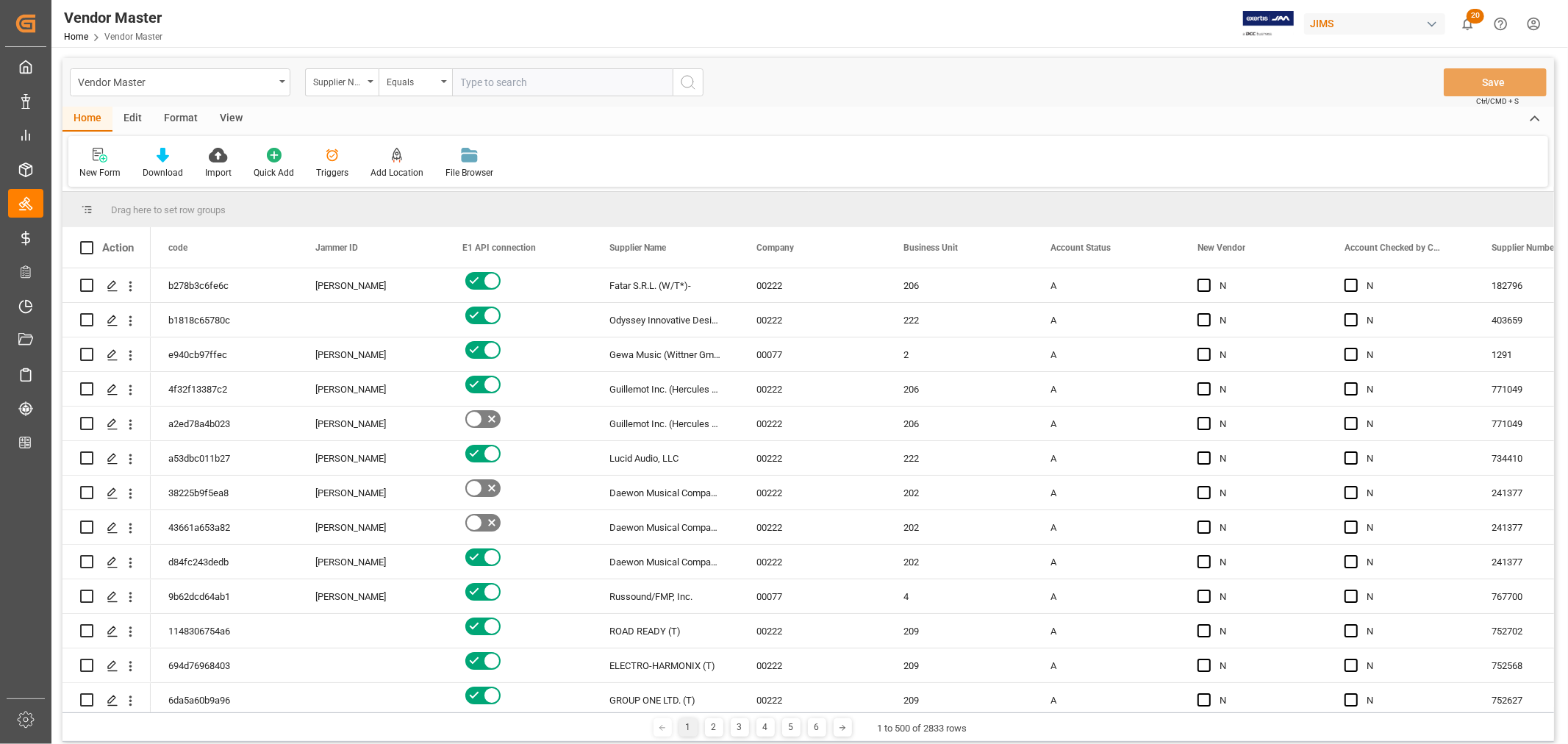
click at [517, 78] on input "text" at bounding box center [562, 82] width 220 height 28
paste input "427658"
type input "427658"
click at [687, 79] on icon "search button" at bounding box center [688, 82] width 17 height 17
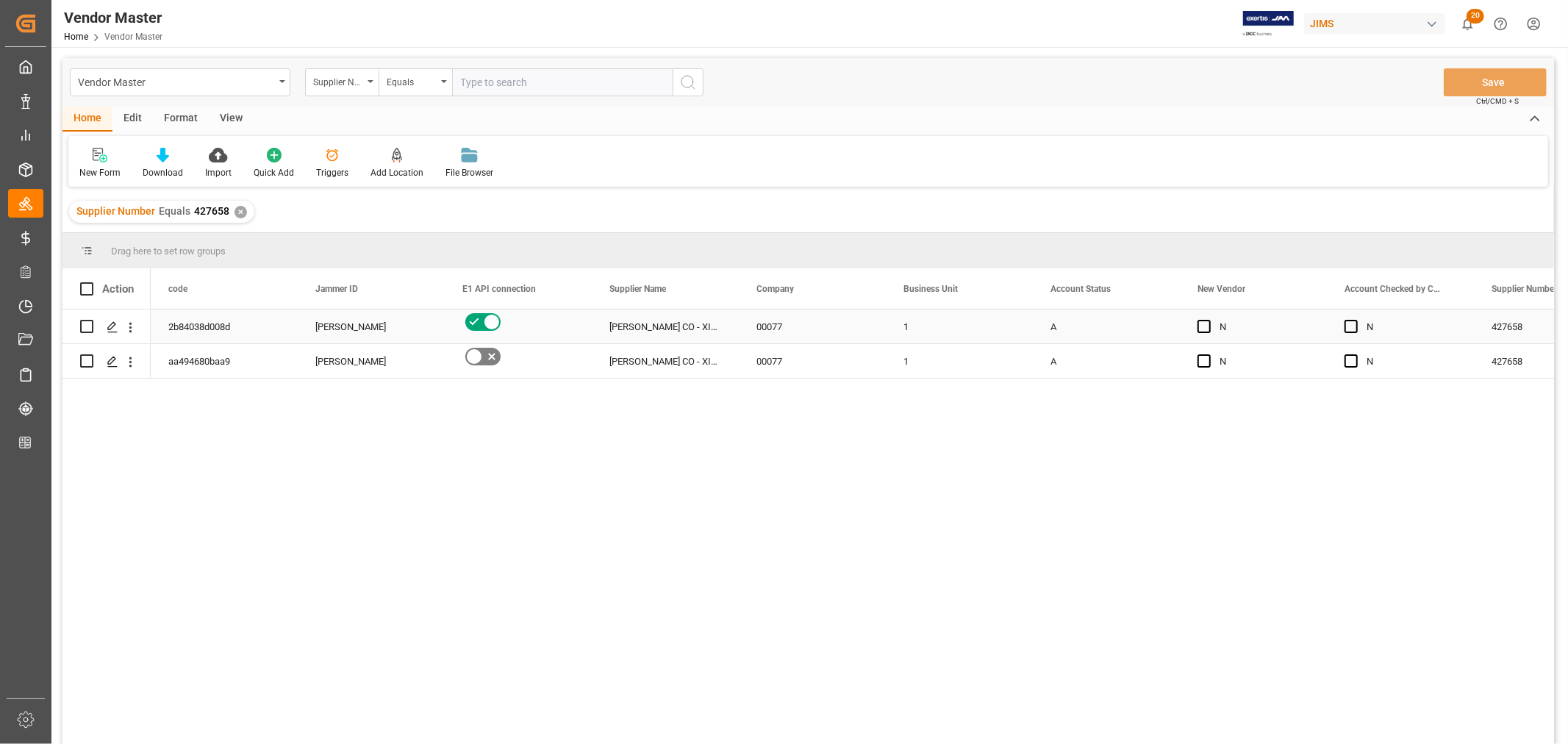
click at [347, 326] on div "Daniel Sokolyk" at bounding box center [371, 327] width 112 height 34
click at [419, 333] on icon "open menu" at bounding box center [417, 336] width 17 height 17
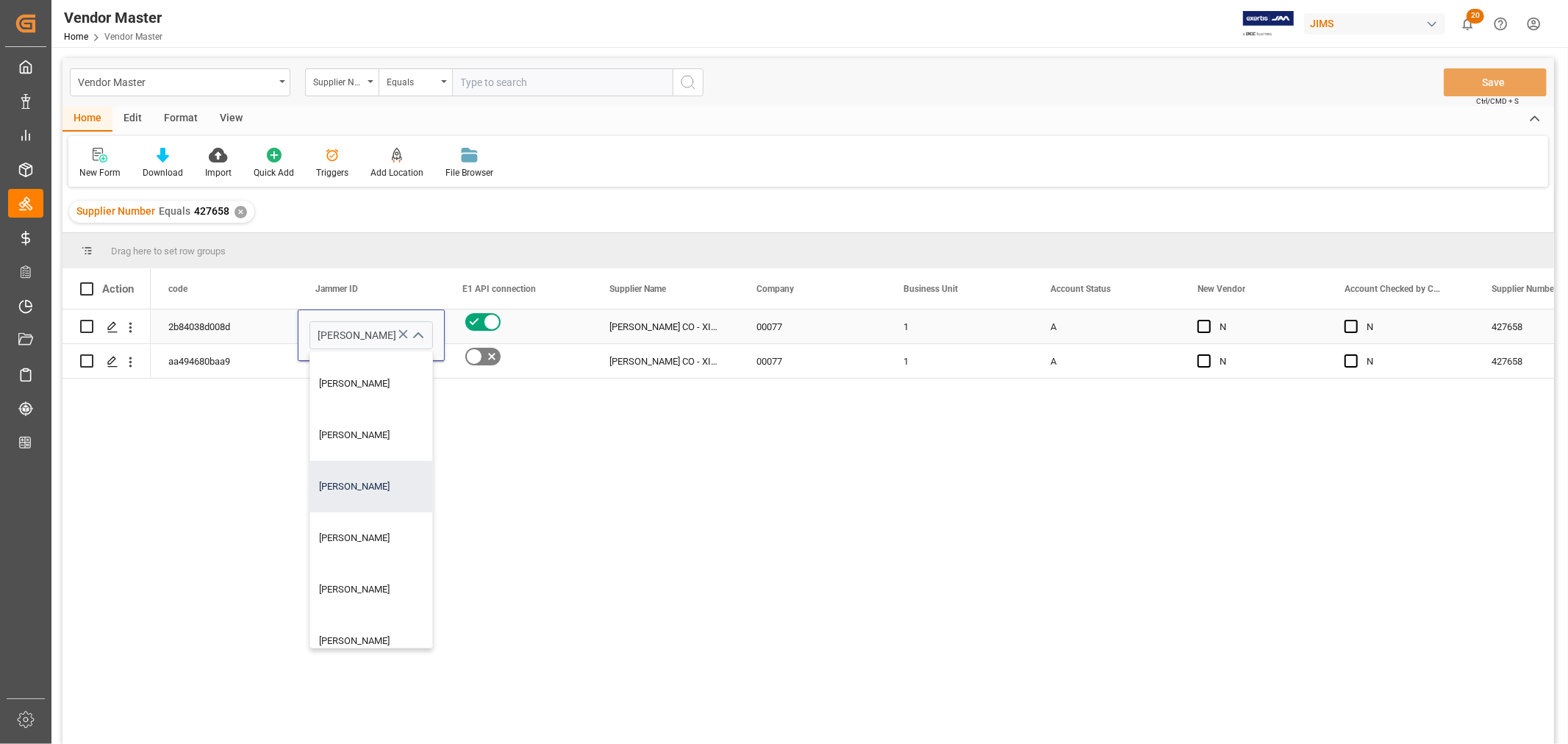
click at [349, 487] on div "Sandra Alexander" at bounding box center [391, 486] width 163 height 51
type input "Sandra Alexander"
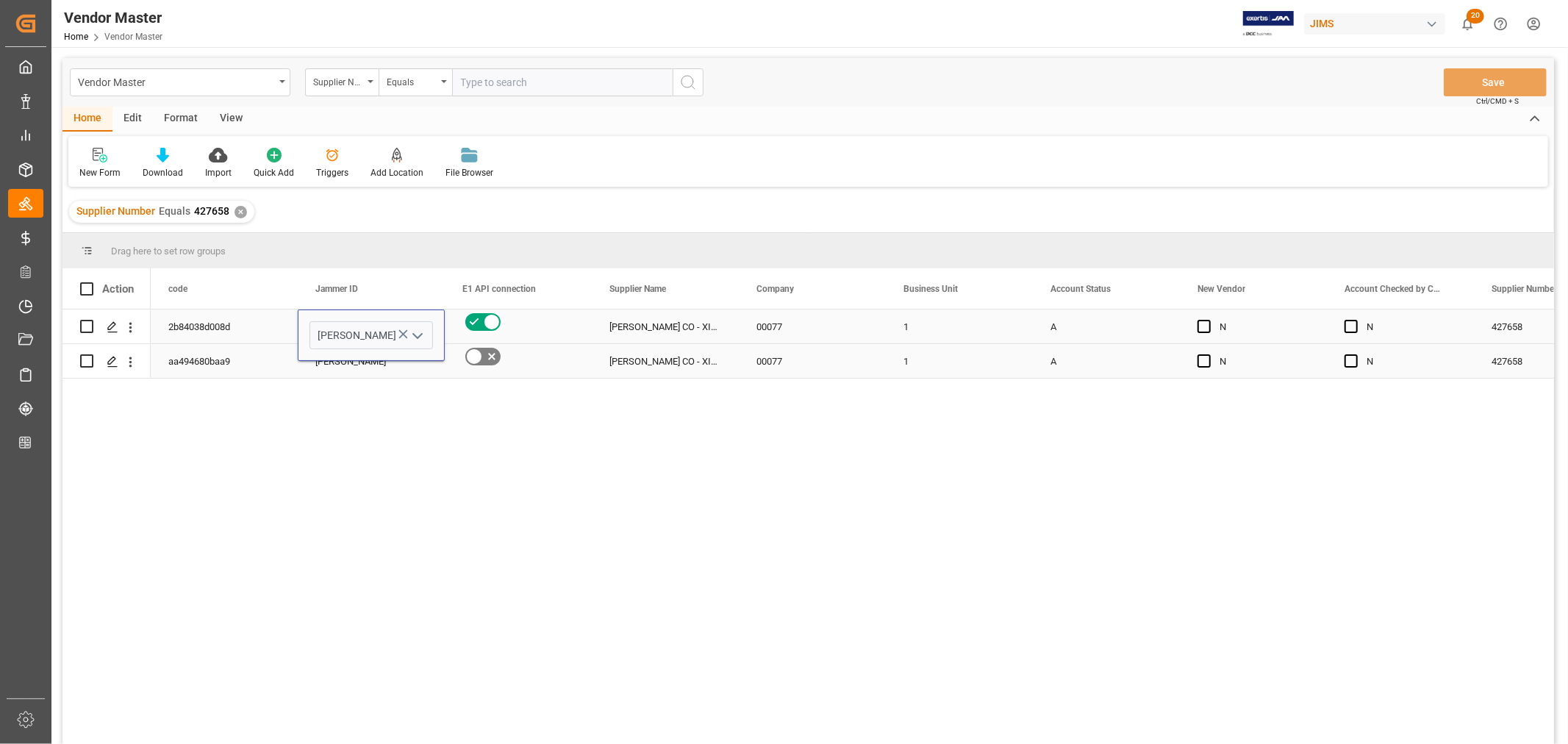
click at [204, 365] on div "aa494680baa9" at bounding box center [224, 360] width 147 height 34
click at [339, 328] on div "Sandra Alexander" at bounding box center [371, 327] width 112 height 34
click at [339, 370] on div "Daniel Sokolyk" at bounding box center [371, 361] width 112 height 34
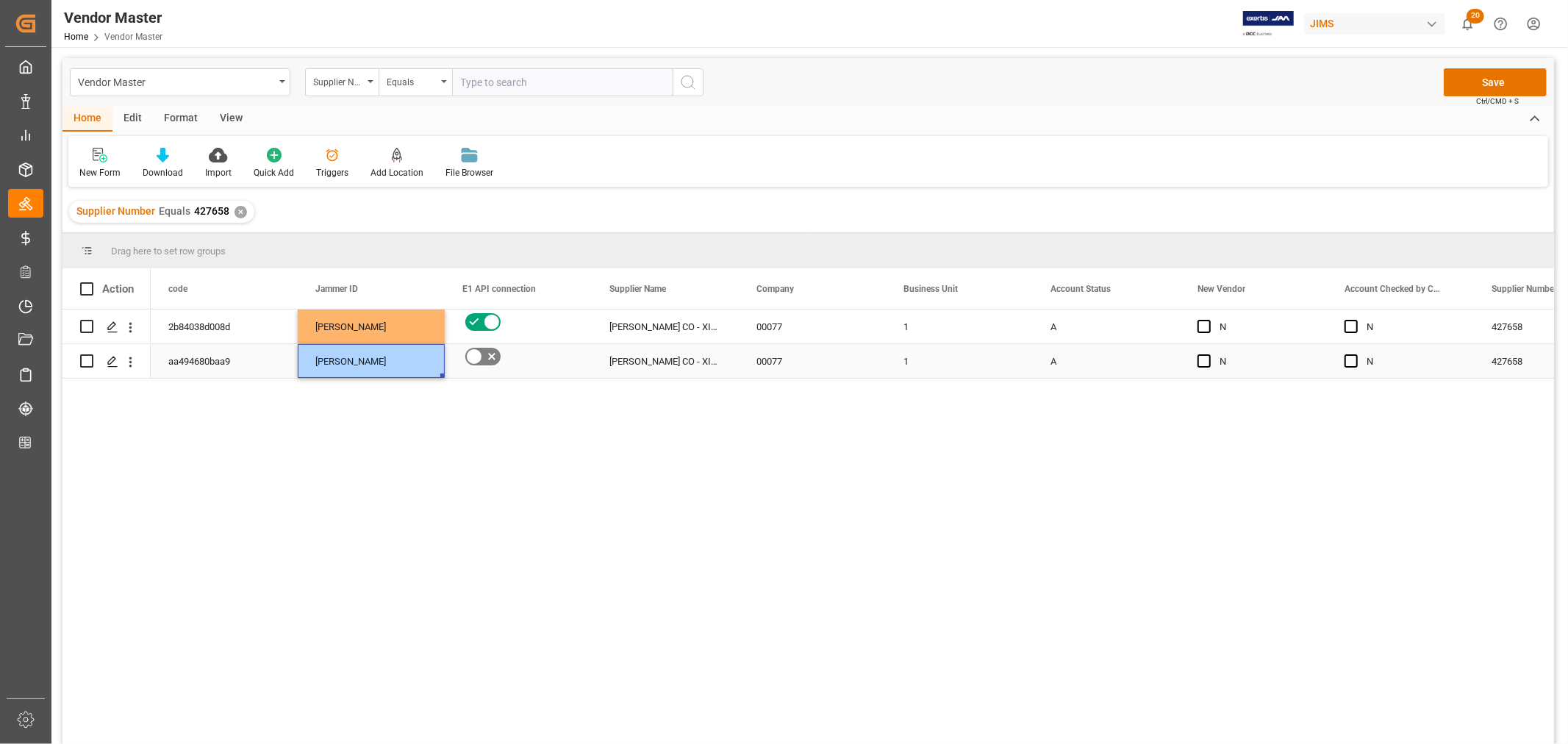
click at [160, 349] on div "aa494680baa9" at bounding box center [224, 360] width 147 height 34
click at [1480, 75] on button "Save" at bounding box center [1495, 82] width 103 height 28
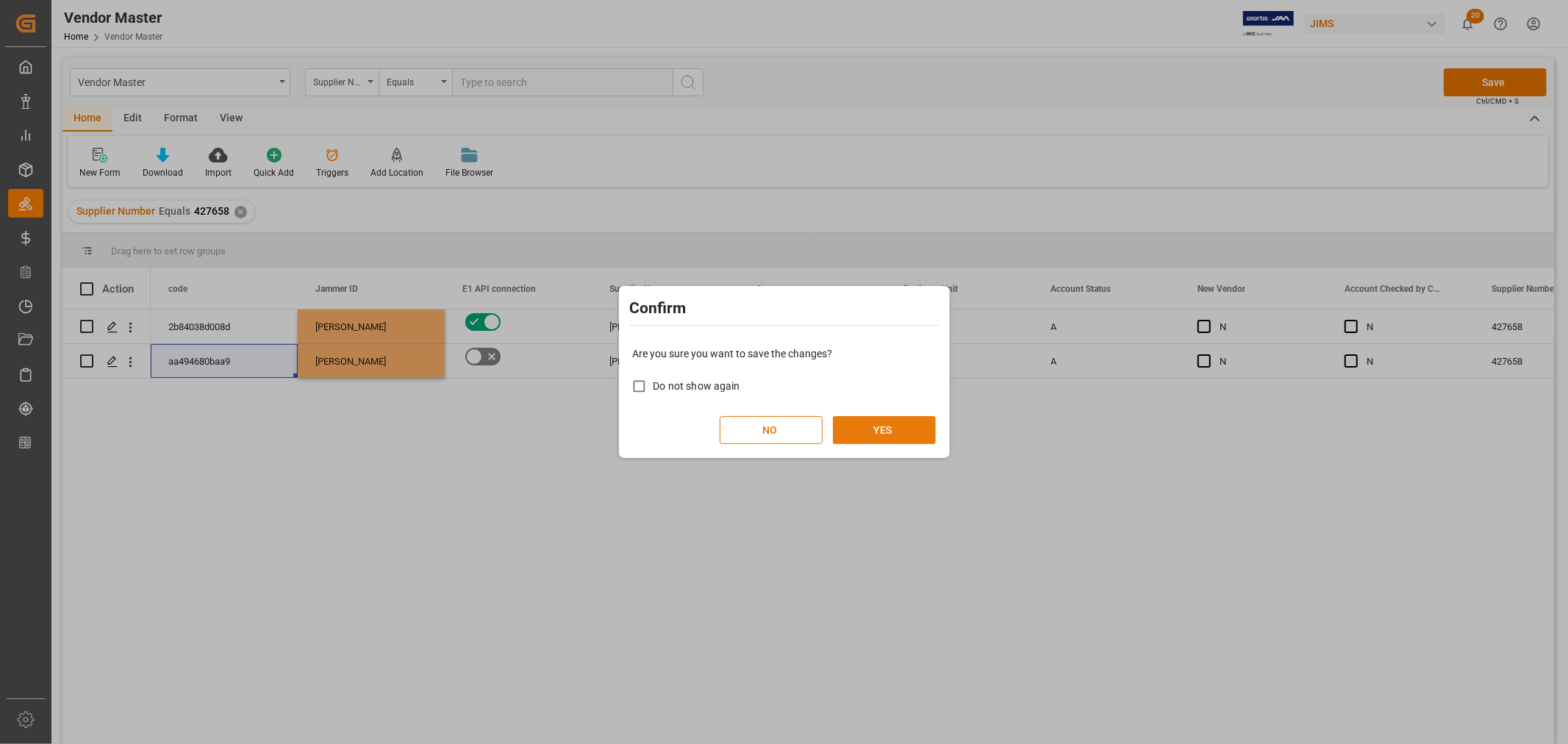
click at [875, 432] on button "YES" at bounding box center [884, 430] width 103 height 28
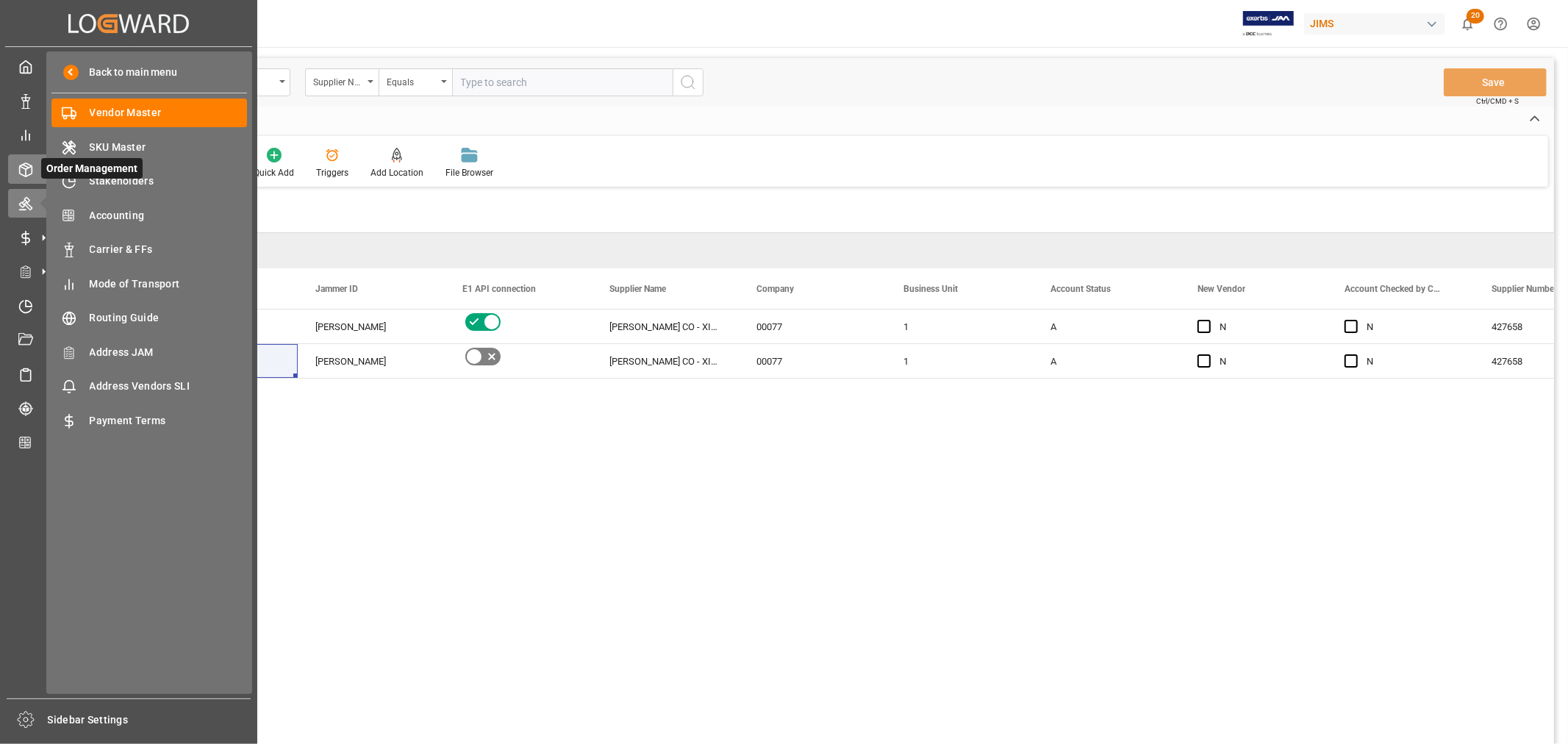
click at [33, 160] on div "Order Management Order Management" at bounding box center [128, 169] width 242 height 29
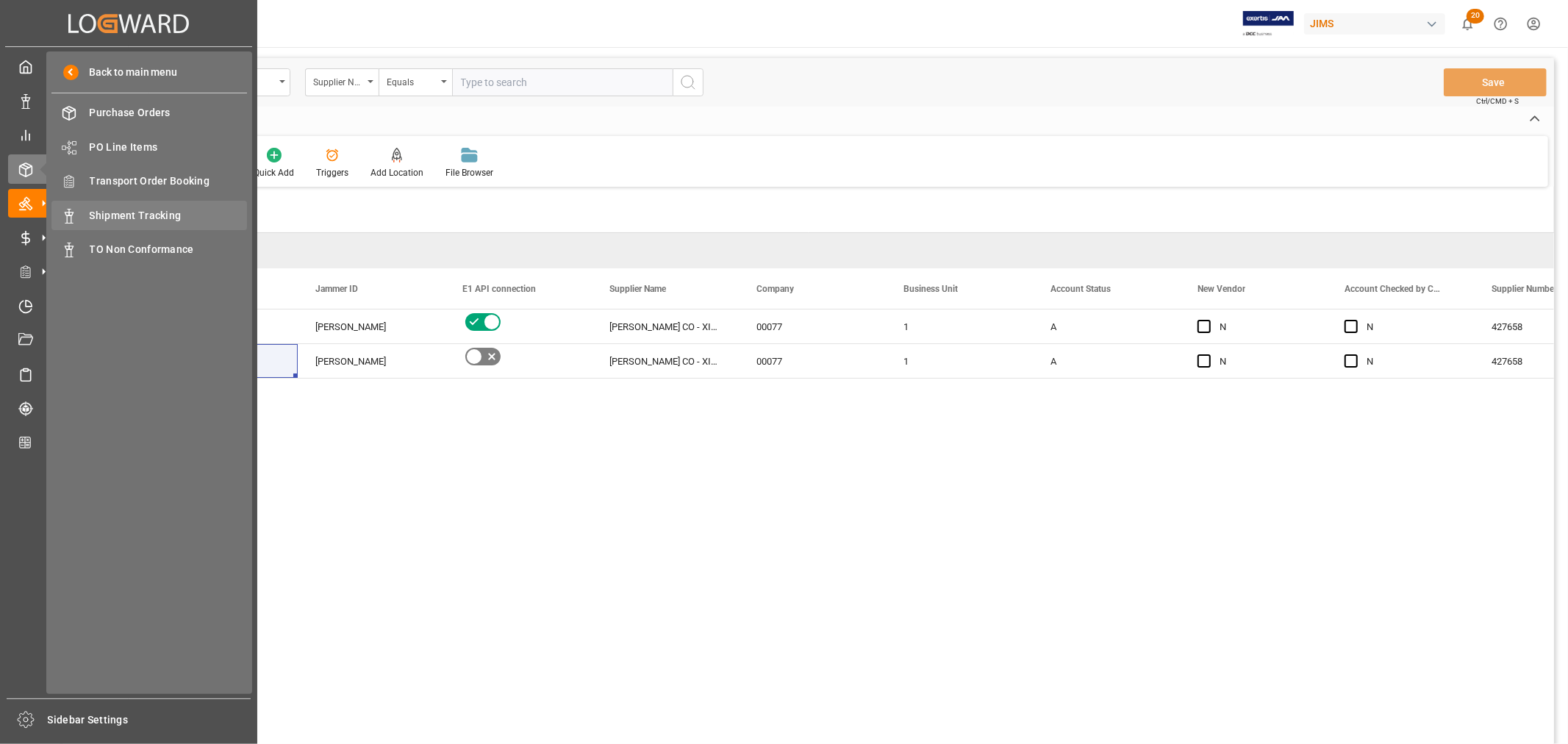
click at [156, 219] on span "Shipment Tracking" at bounding box center [169, 215] width 158 height 15
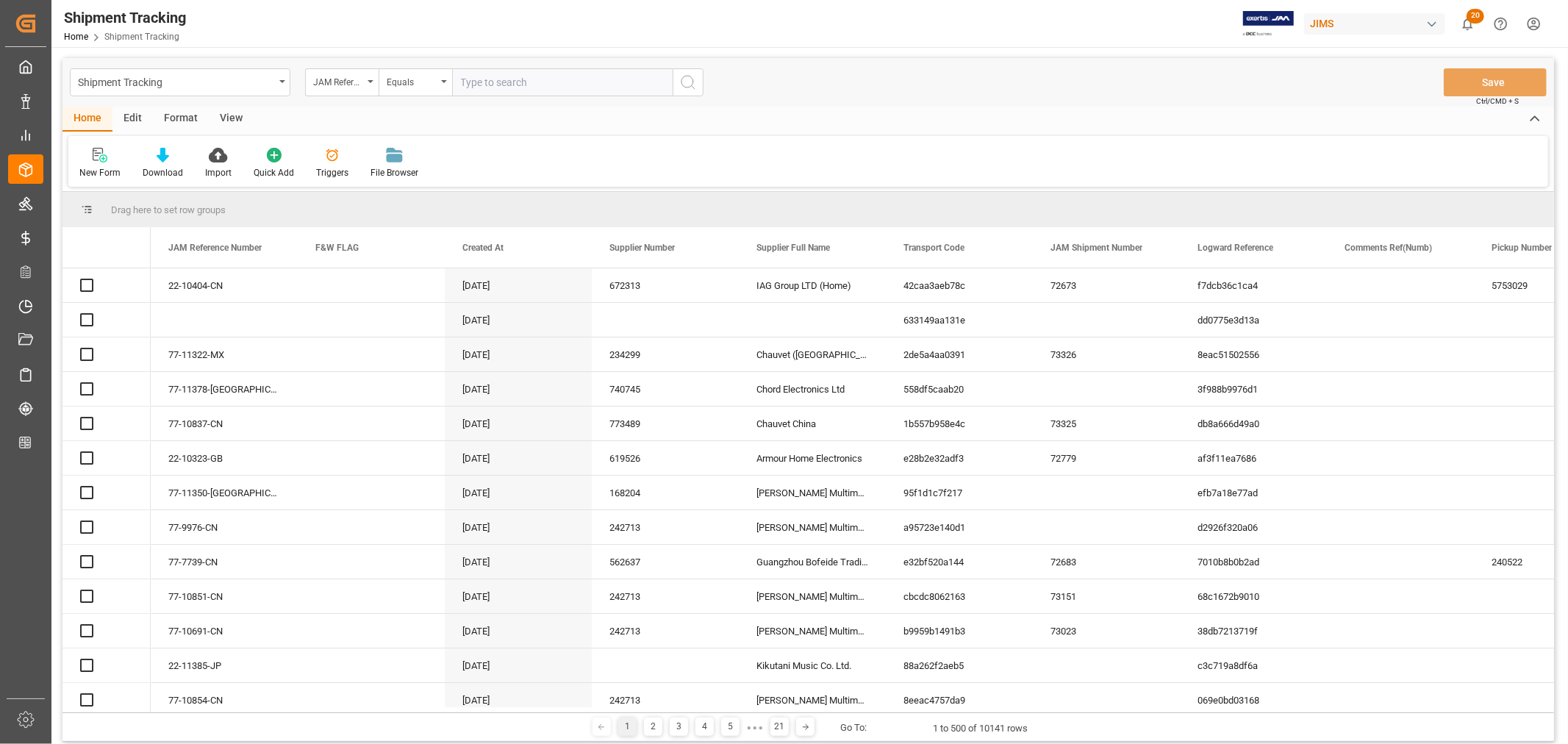
click at [481, 85] on input "text" at bounding box center [562, 82] width 220 height 28
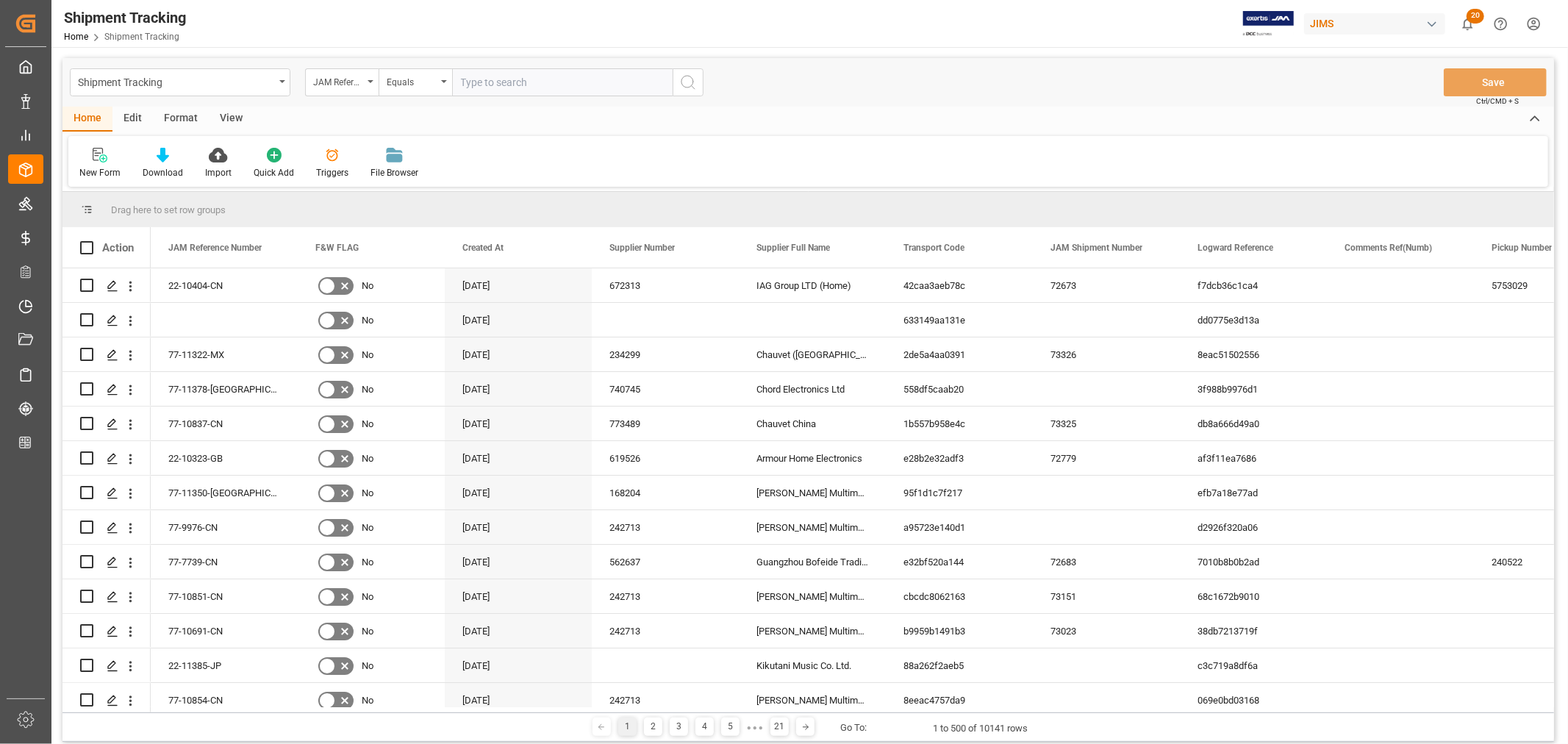
paste input "22-9338-CN"
type input "22-9338-CN"
click at [687, 78] on icon "search button" at bounding box center [688, 82] width 17 height 17
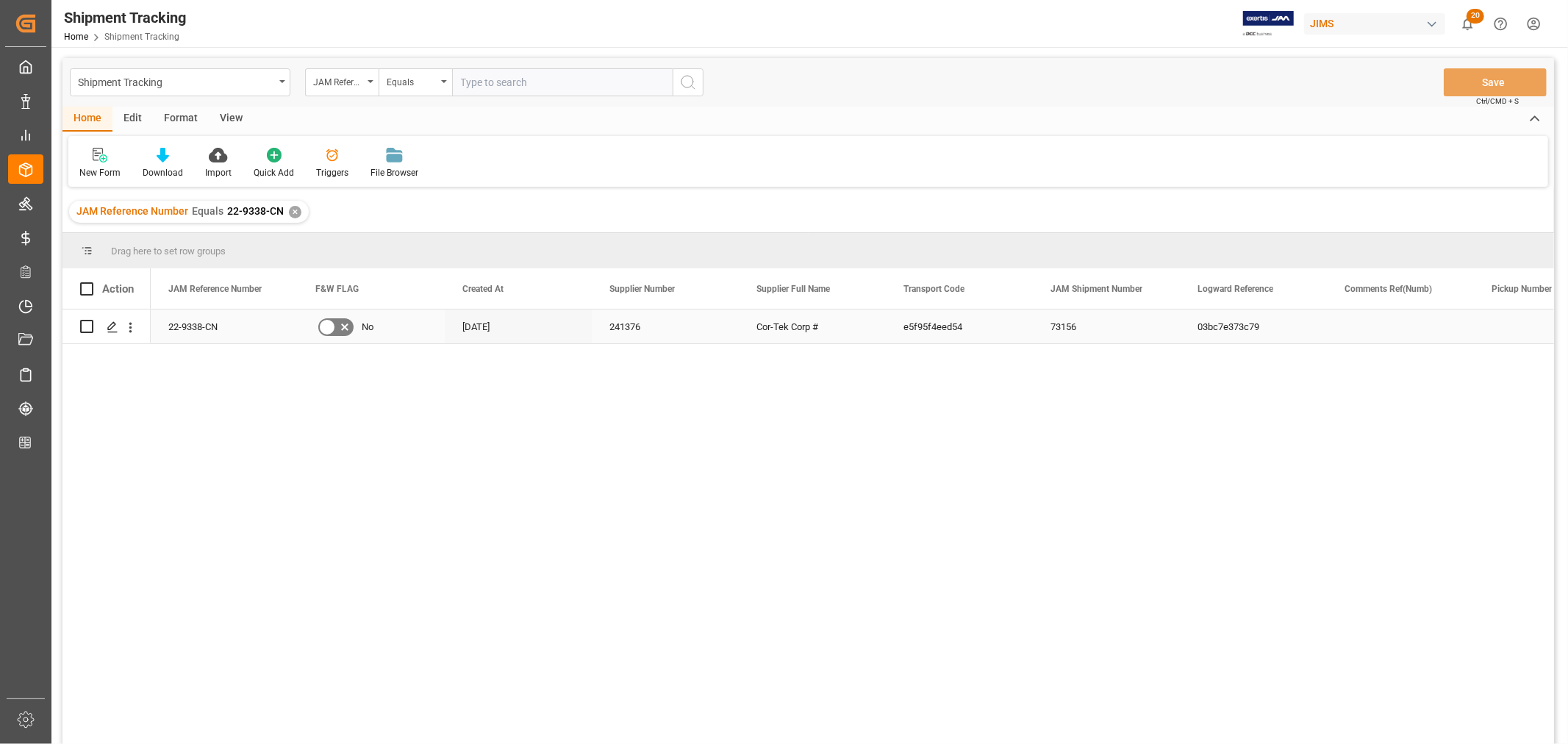
click at [1217, 331] on div "03bc7e373c79" at bounding box center [1253, 326] width 147 height 34
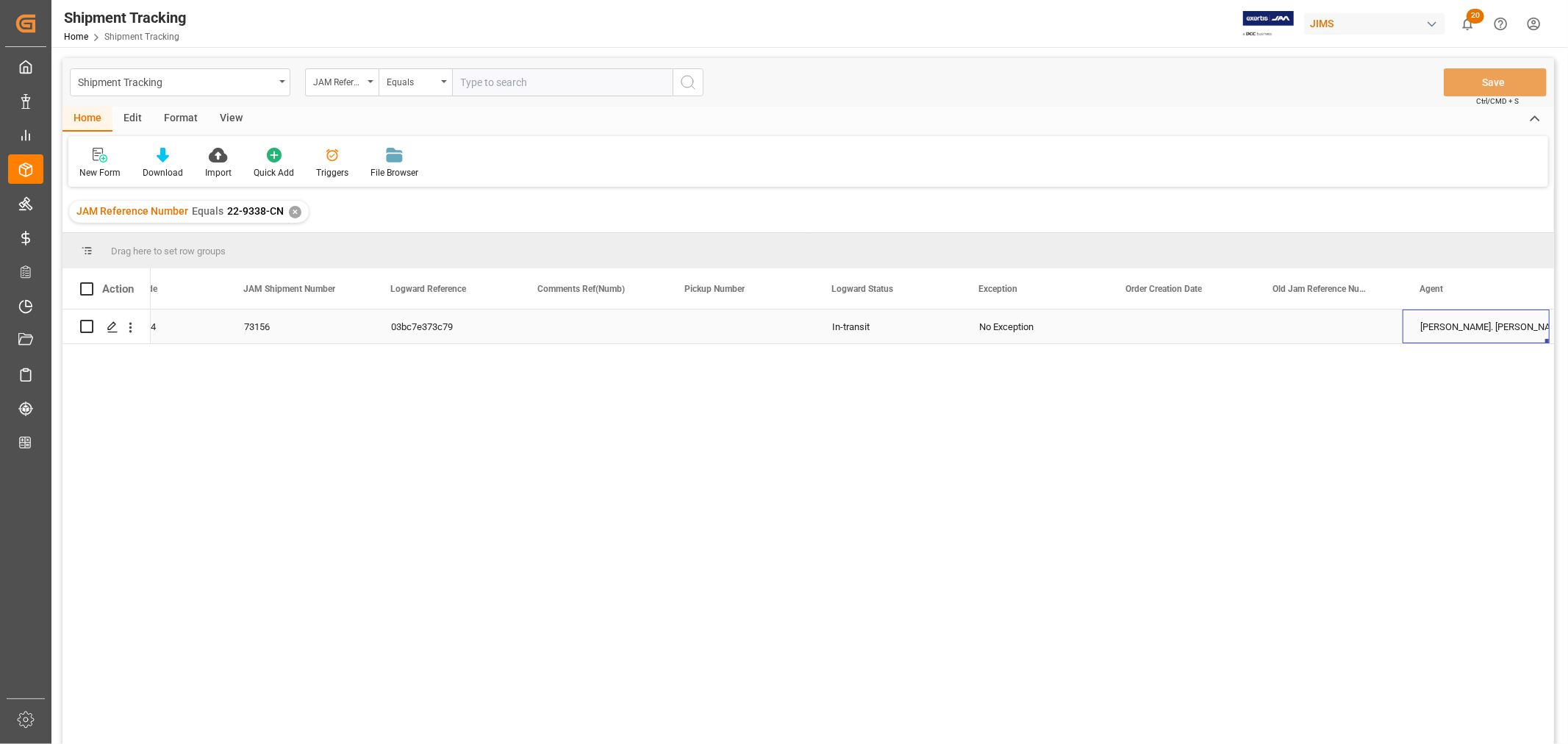
scroll to position [0, 954]
click at [113, 325] on icon "Press SPACE to select this row." at bounding box center [112, 327] width 12 height 12
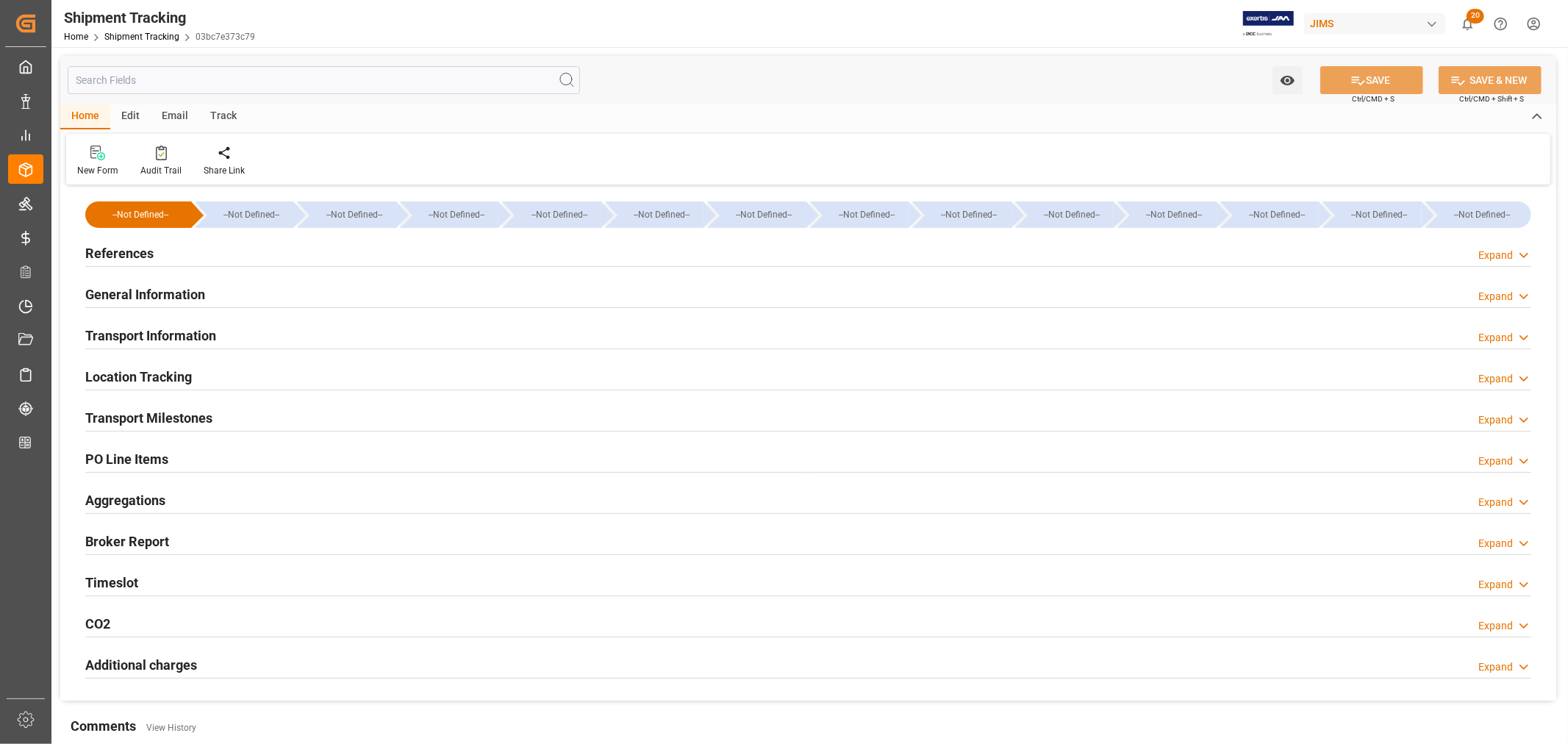
type input "Evergreen"
type input "Evergreen Marine Corp."
type input "9850551"
type input "67323.42"
type input "39764.88"
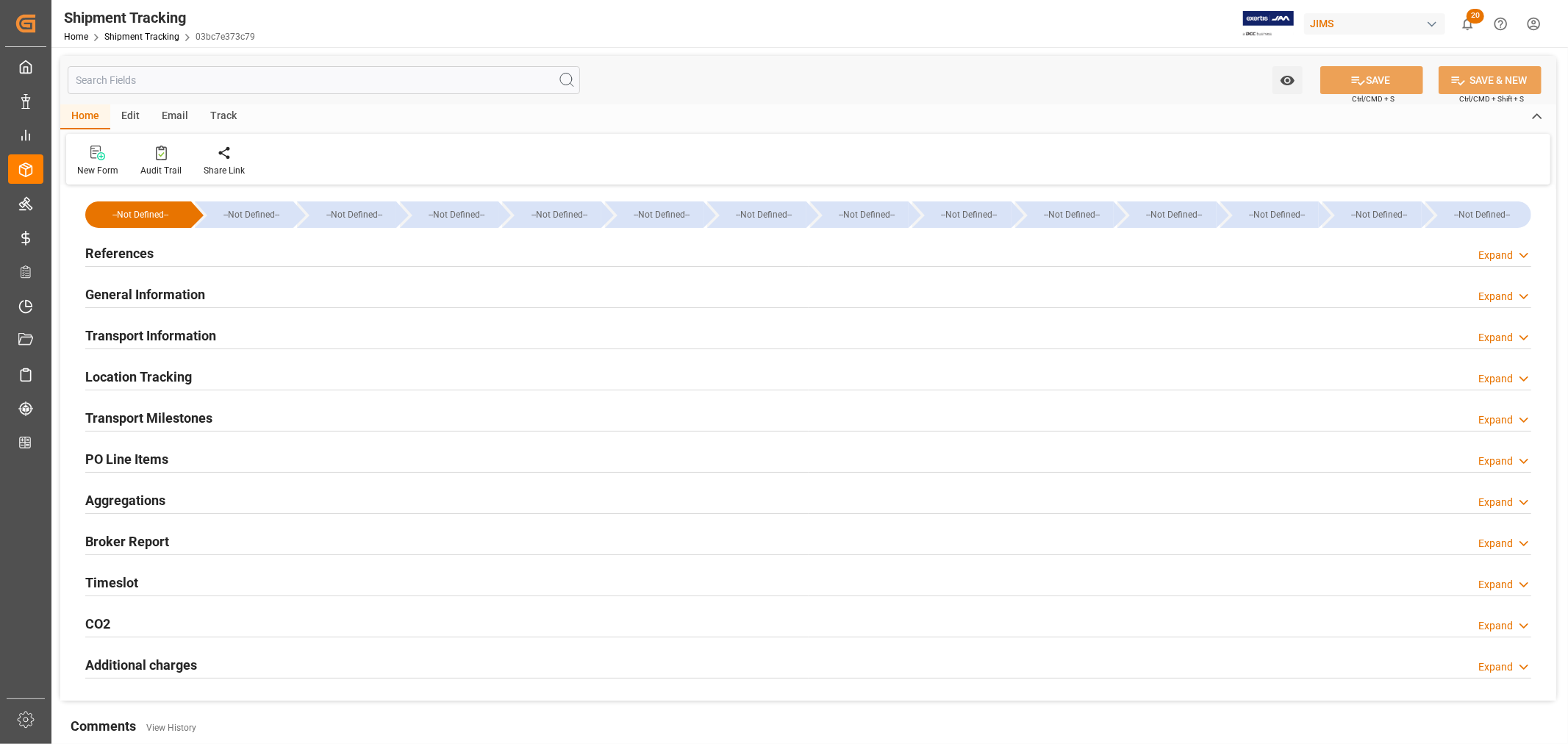
click at [132, 416] on h2 "Transport Milestones" at bounding box center [149, 417] width 128 height 20
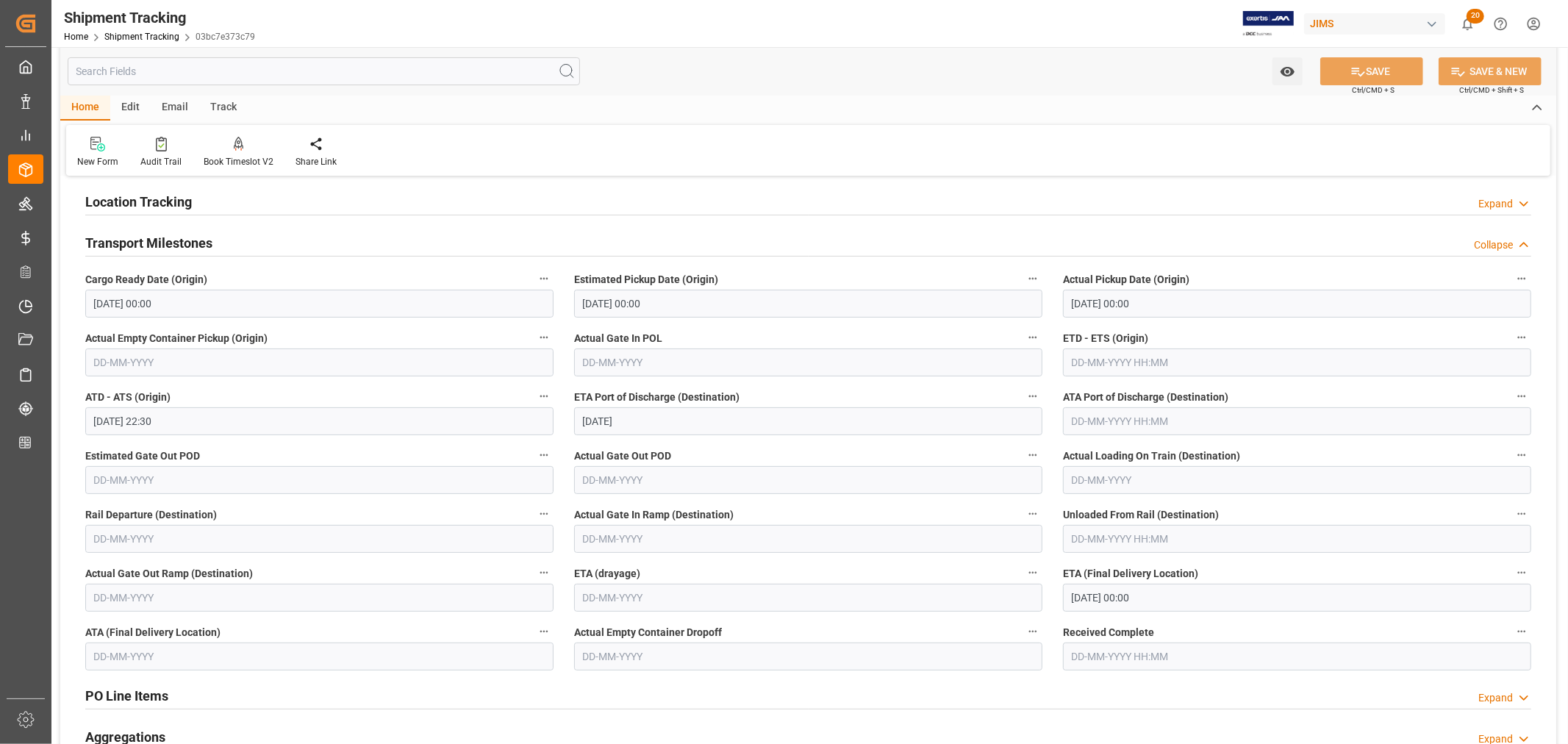
scroll to position [81, 0]
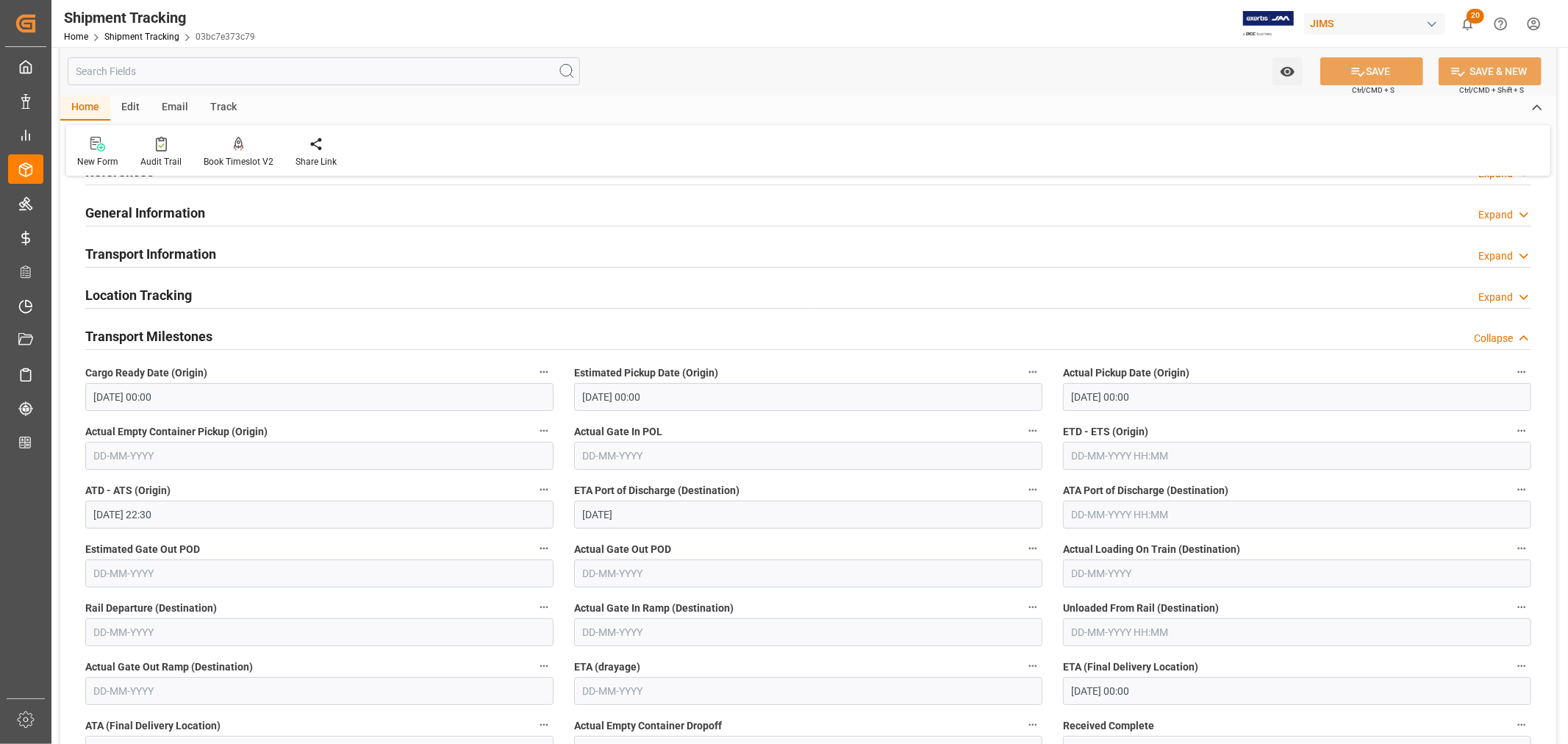
click at [150, 335] on h2 "Transport Milestones" at bounding box center [149, 336] width 128 height 20
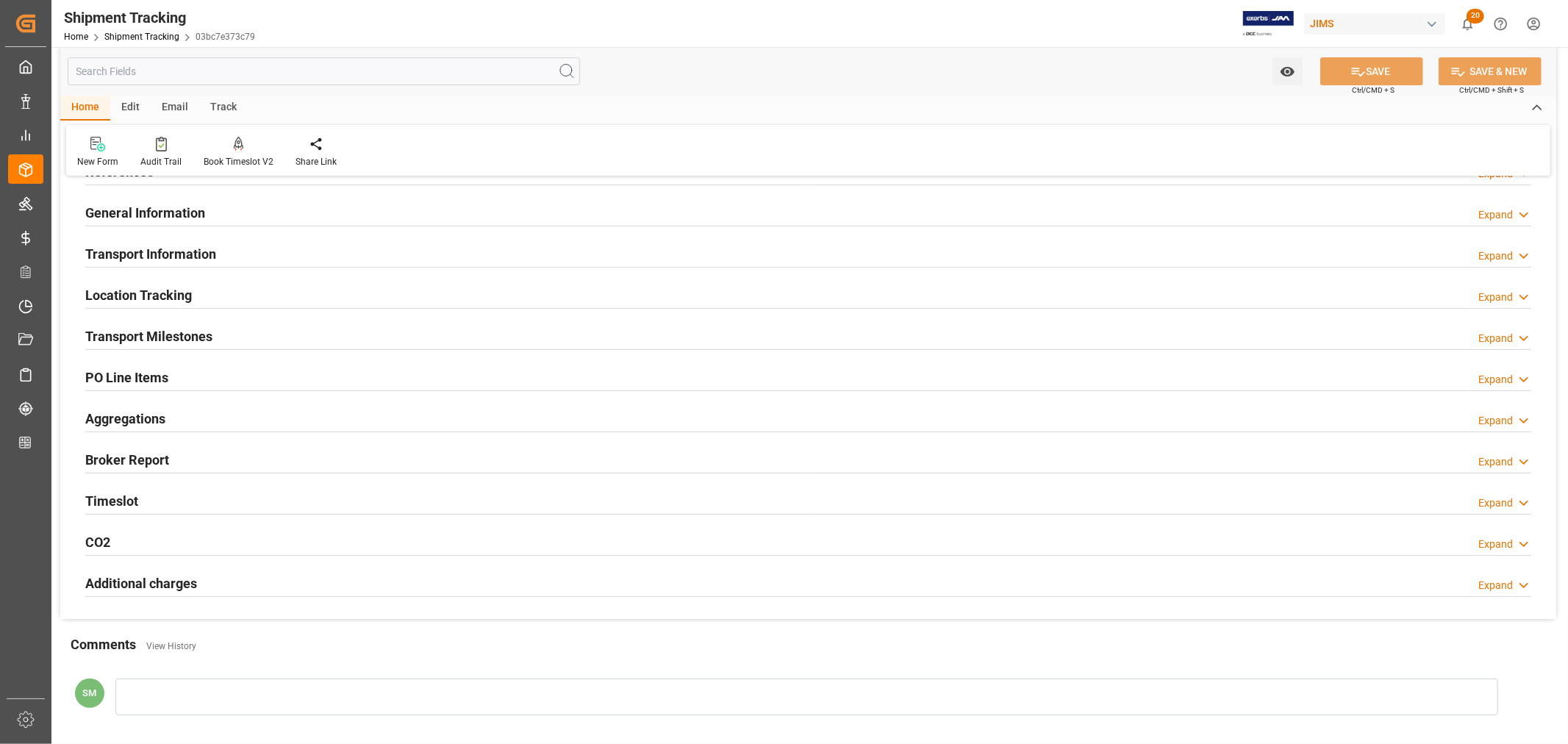
click at [152, 260] on h2 "Transport Information" at bounding box center [150, 254] width 130 height 20
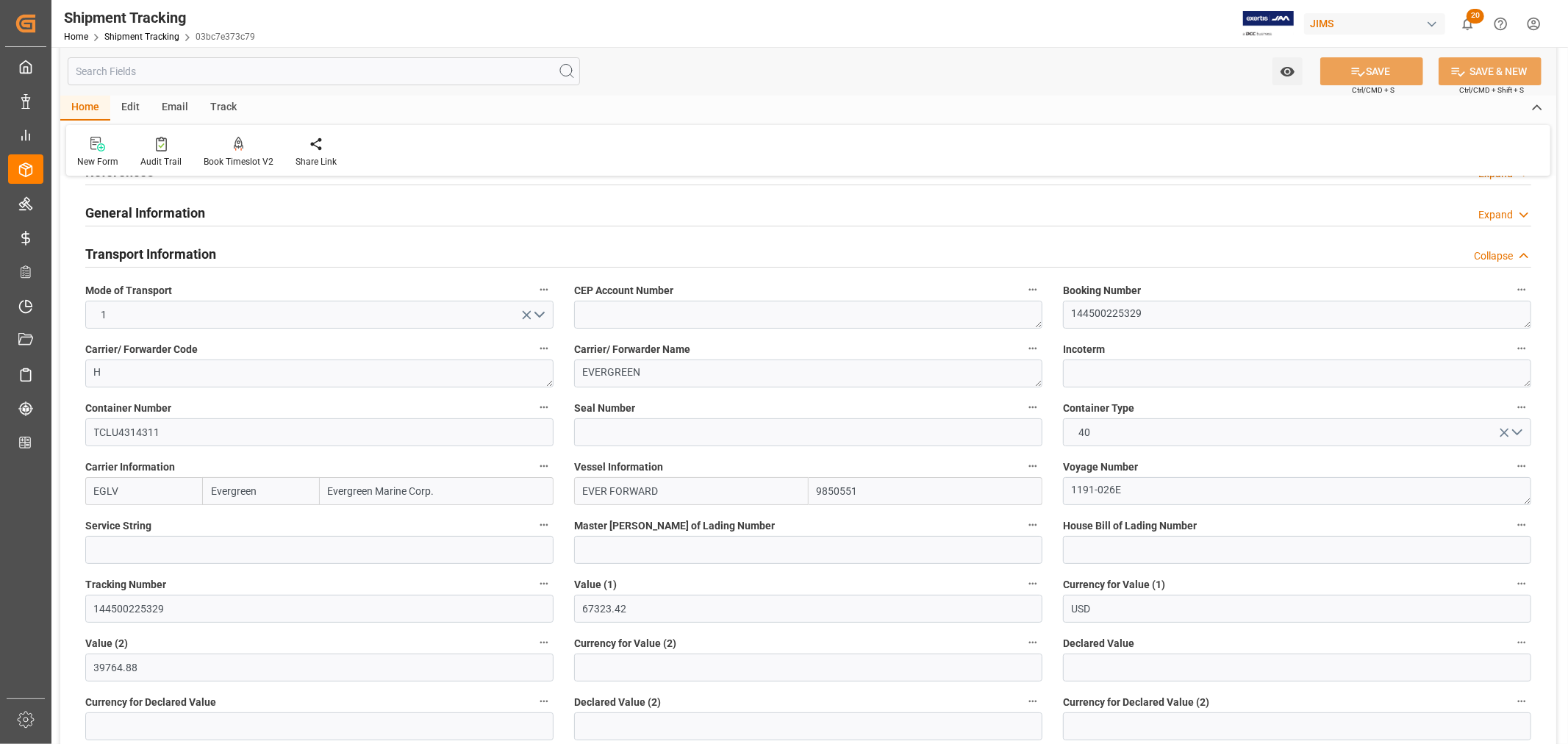
scroll to position [163, 0]
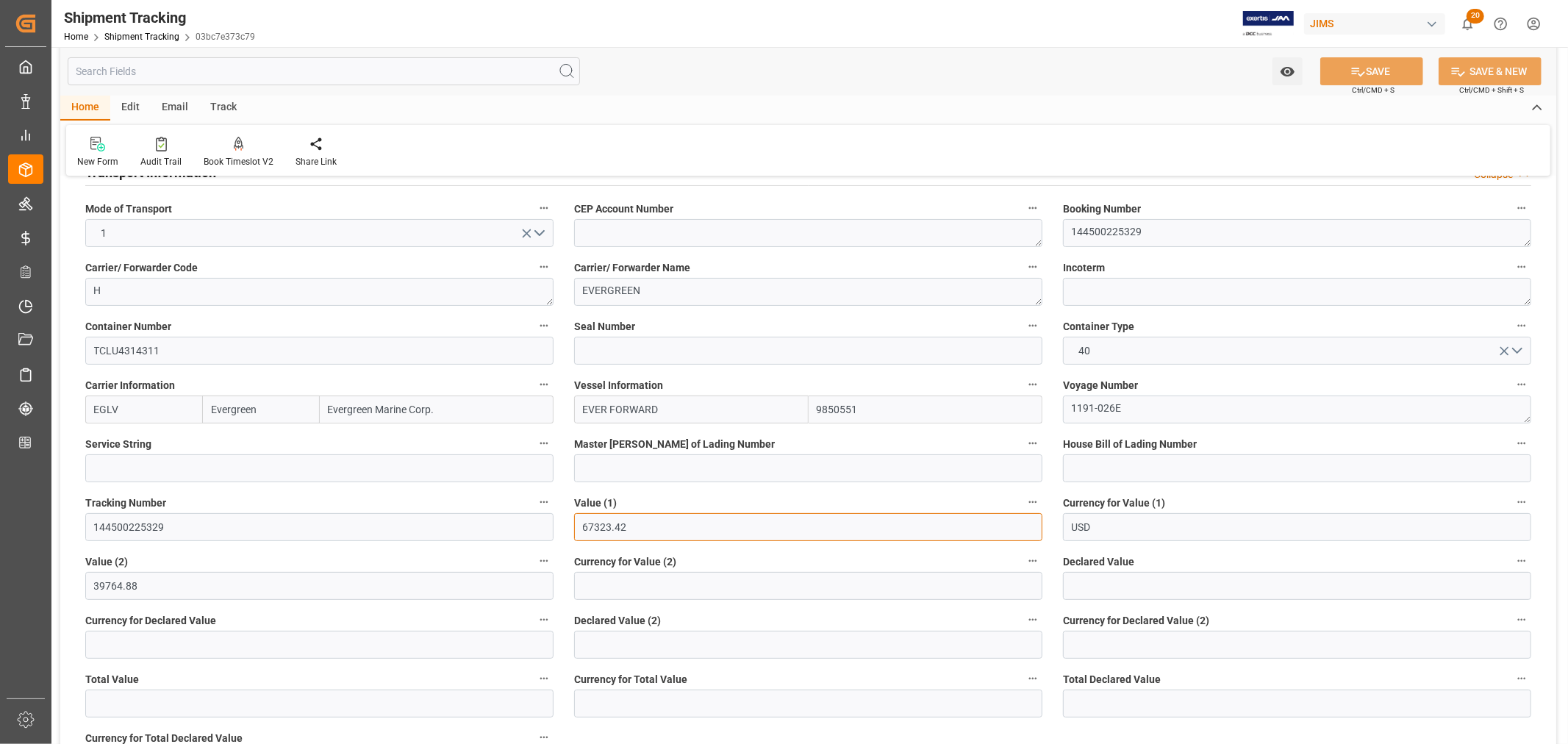
drag, startPoint x: 622, startPoint y: 530, endPoint x: 548, endPoint y: 523, distance: 74.3
click at [548, 523] on div "--Not Defined-- --Not Defined-- --Not Defined-- --Not Defined-- --Not Defined--…" at bounding box center [808, 576] width 1496 height 1100
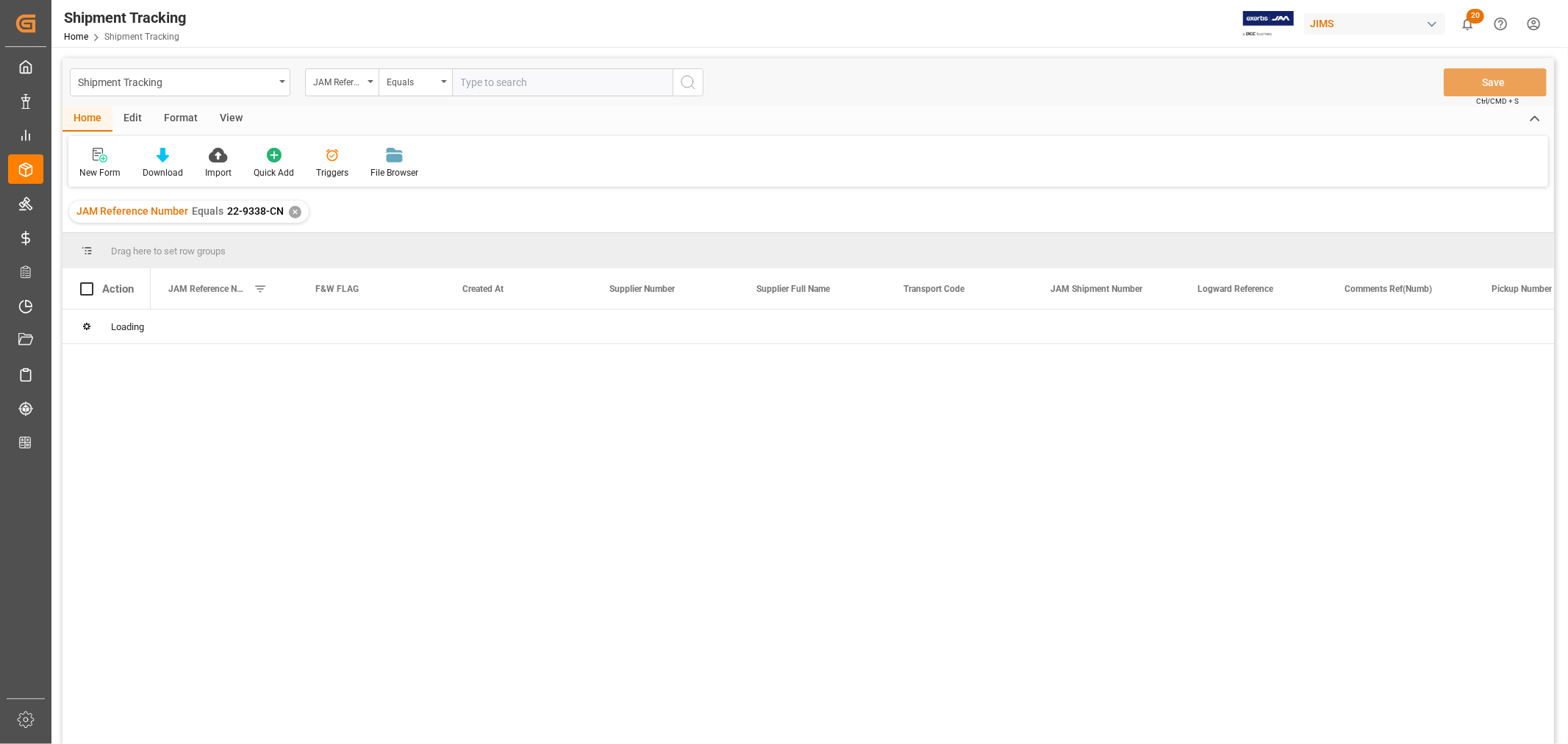
click at [907, 483] on div at bounding box center [852, 531] width 1403 height 444
